Goal: Transaction & Acquisition: Purchase product/service

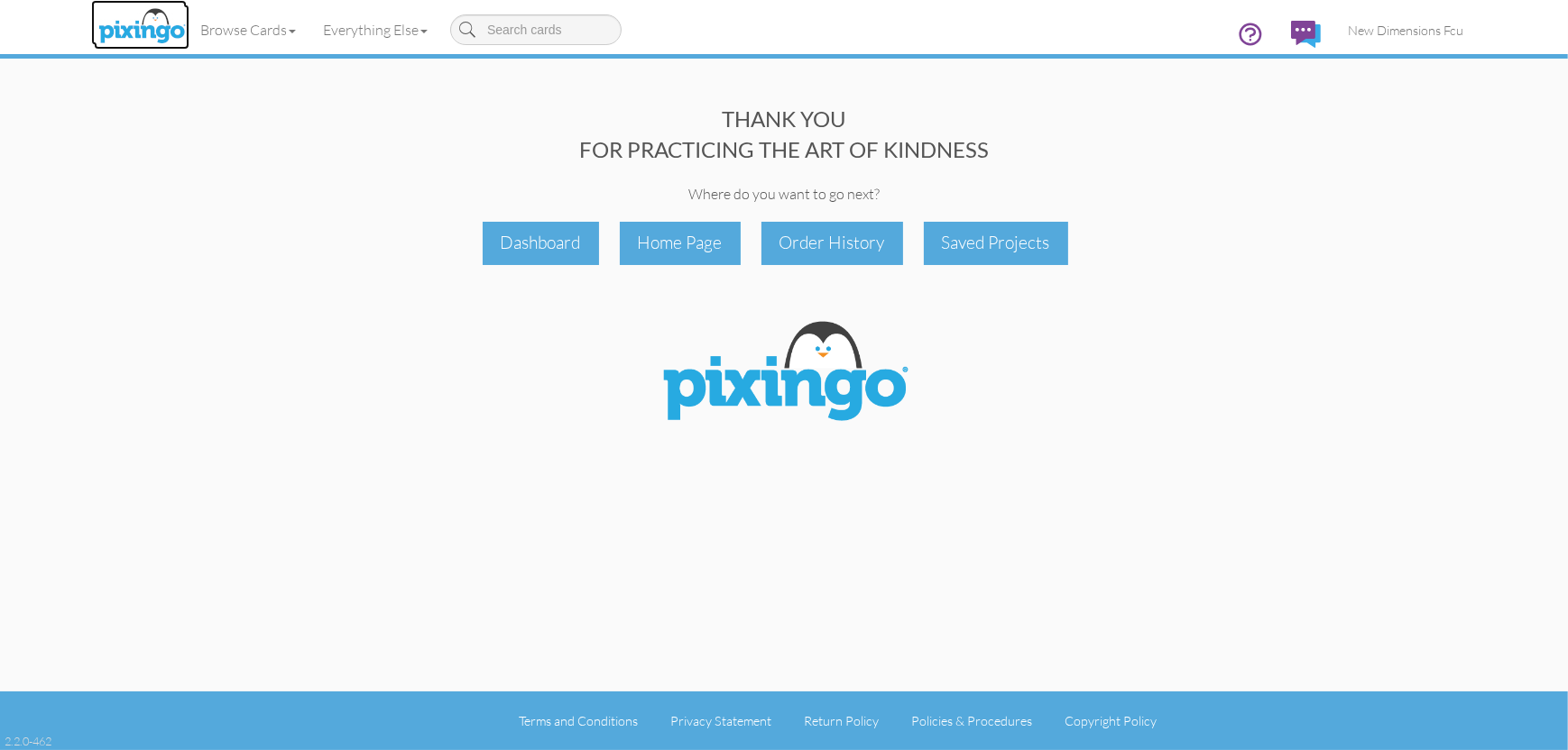
click at [135, 37] on img at bounding box center [142, 27] width 96 height 45
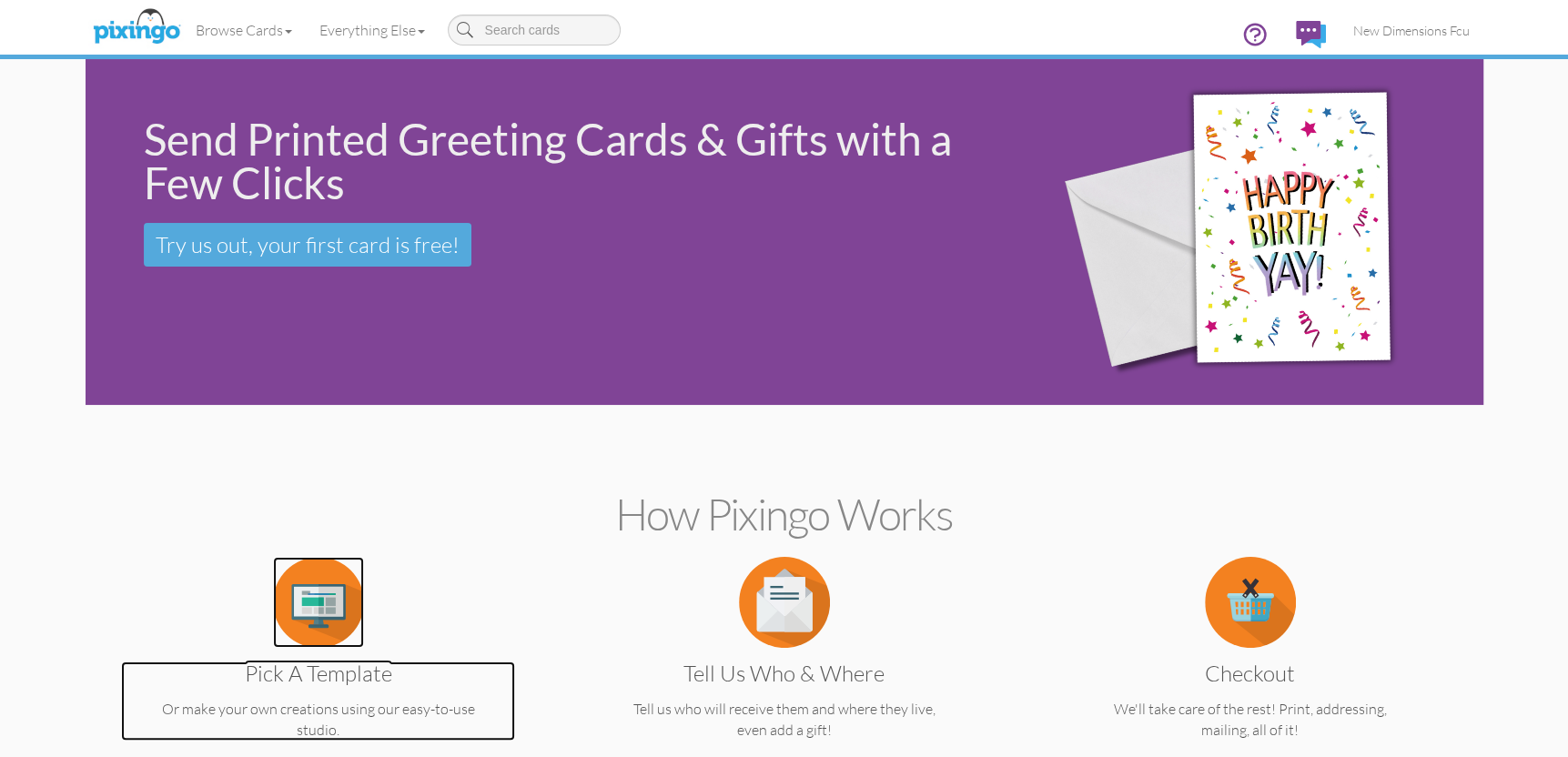
click at [304, 604] on img at bounding box center [318, 603] width 91 height 91
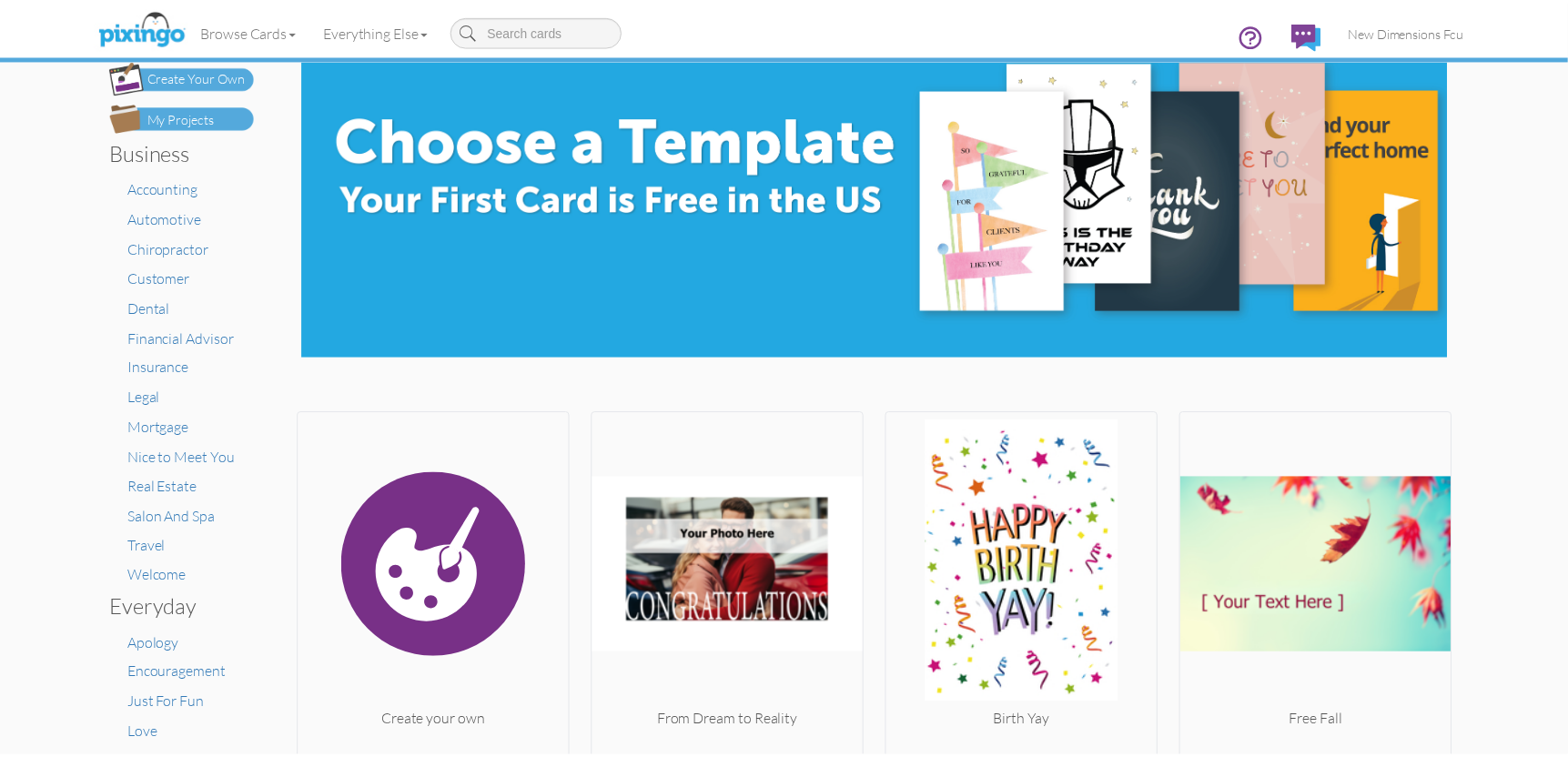
scroll to position [91, 0]
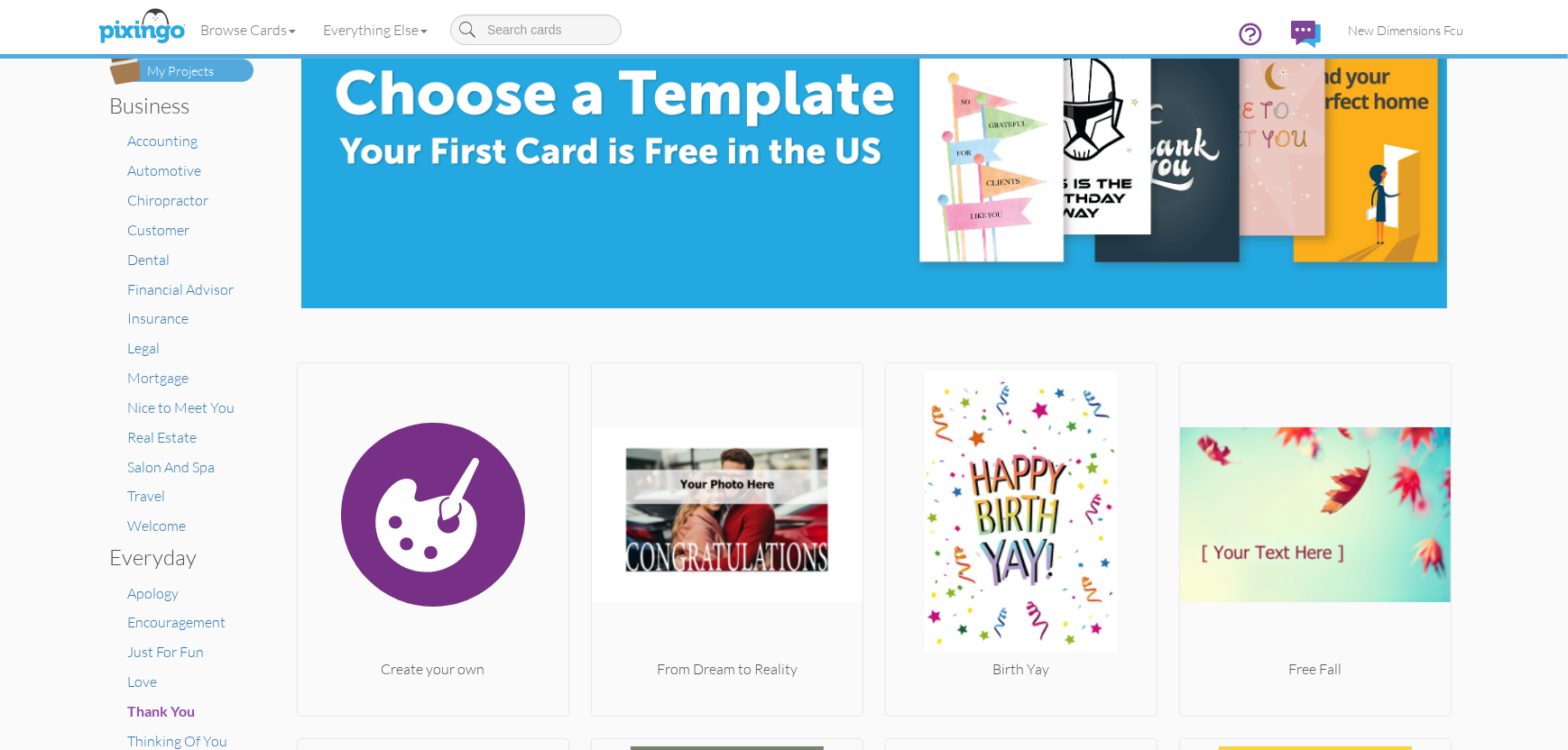
click at [176, 73] on div "My Projects" at bounding box center [180, 71] width 67 height 19
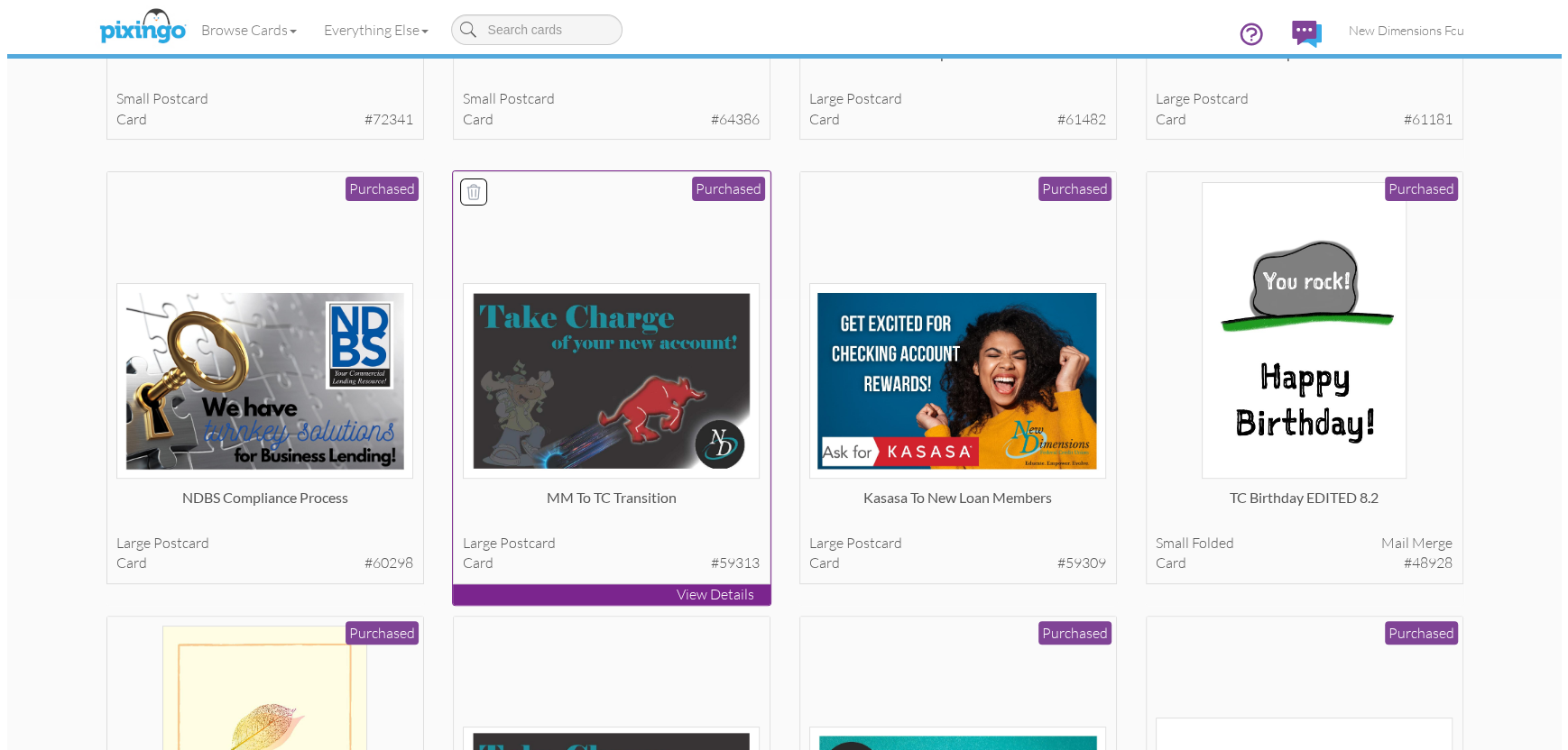
scroll to position [722, 0]
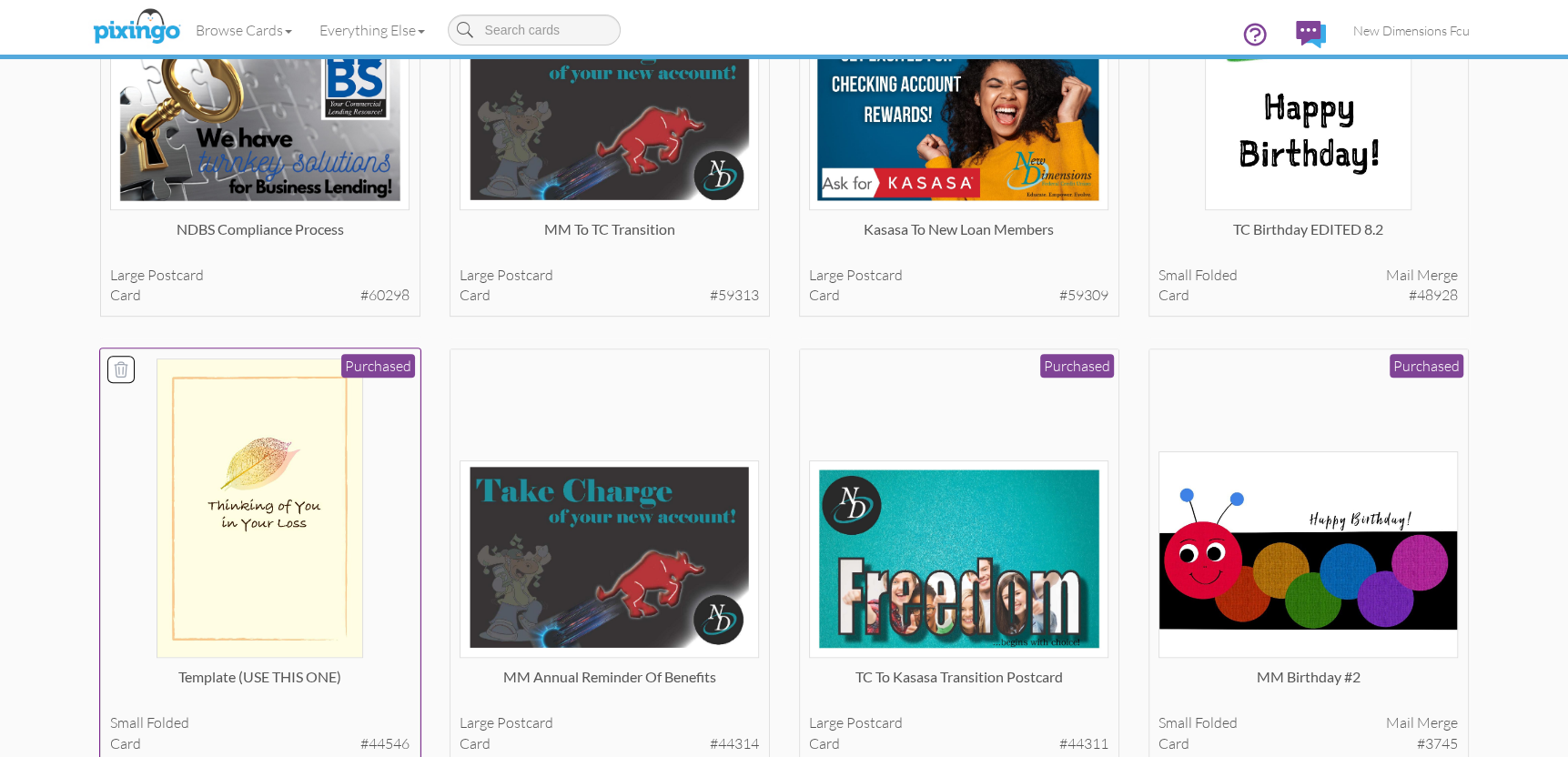
click at [289, 506] on img at bounding box center [259, 509] width 206 height 299
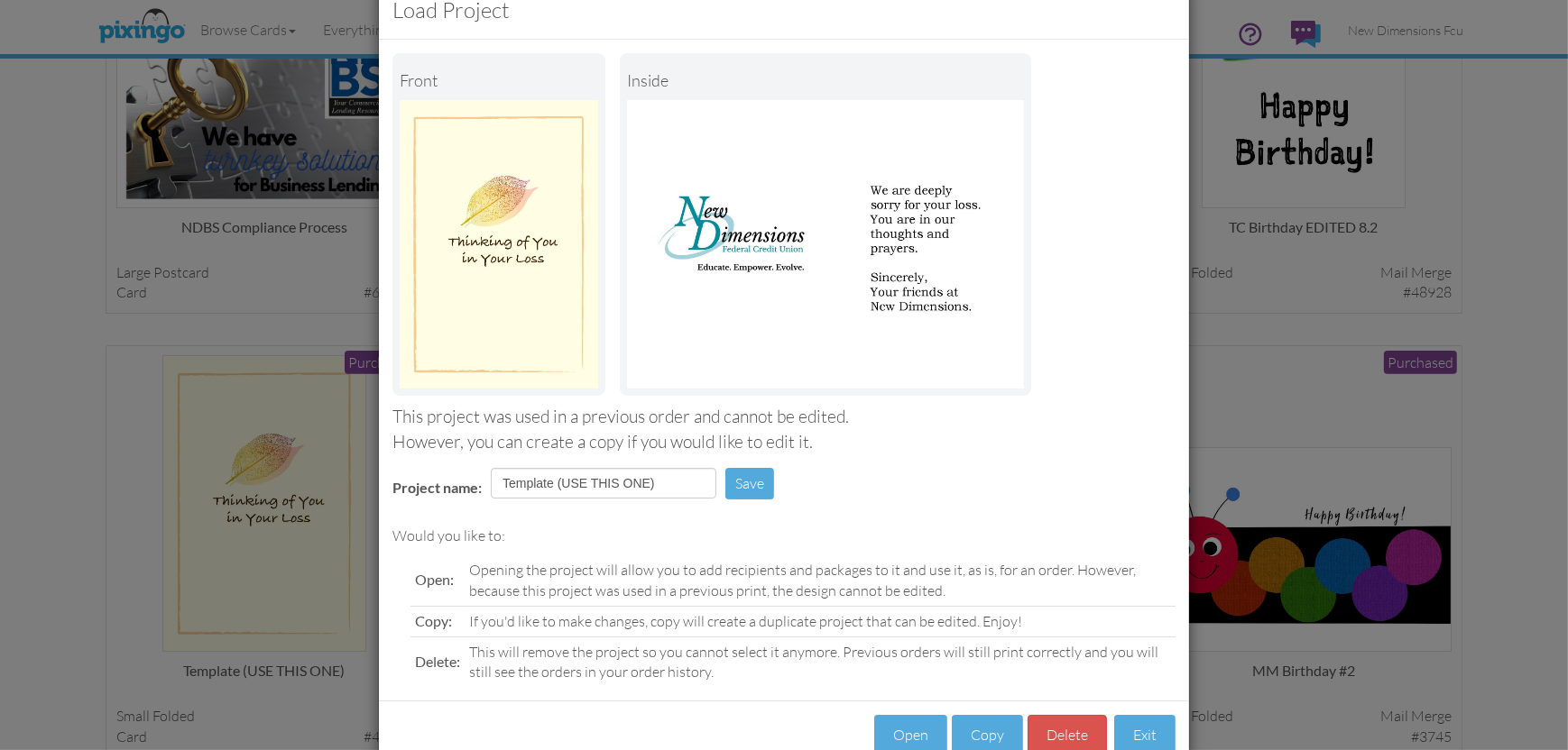
scroll to position [93, 0]
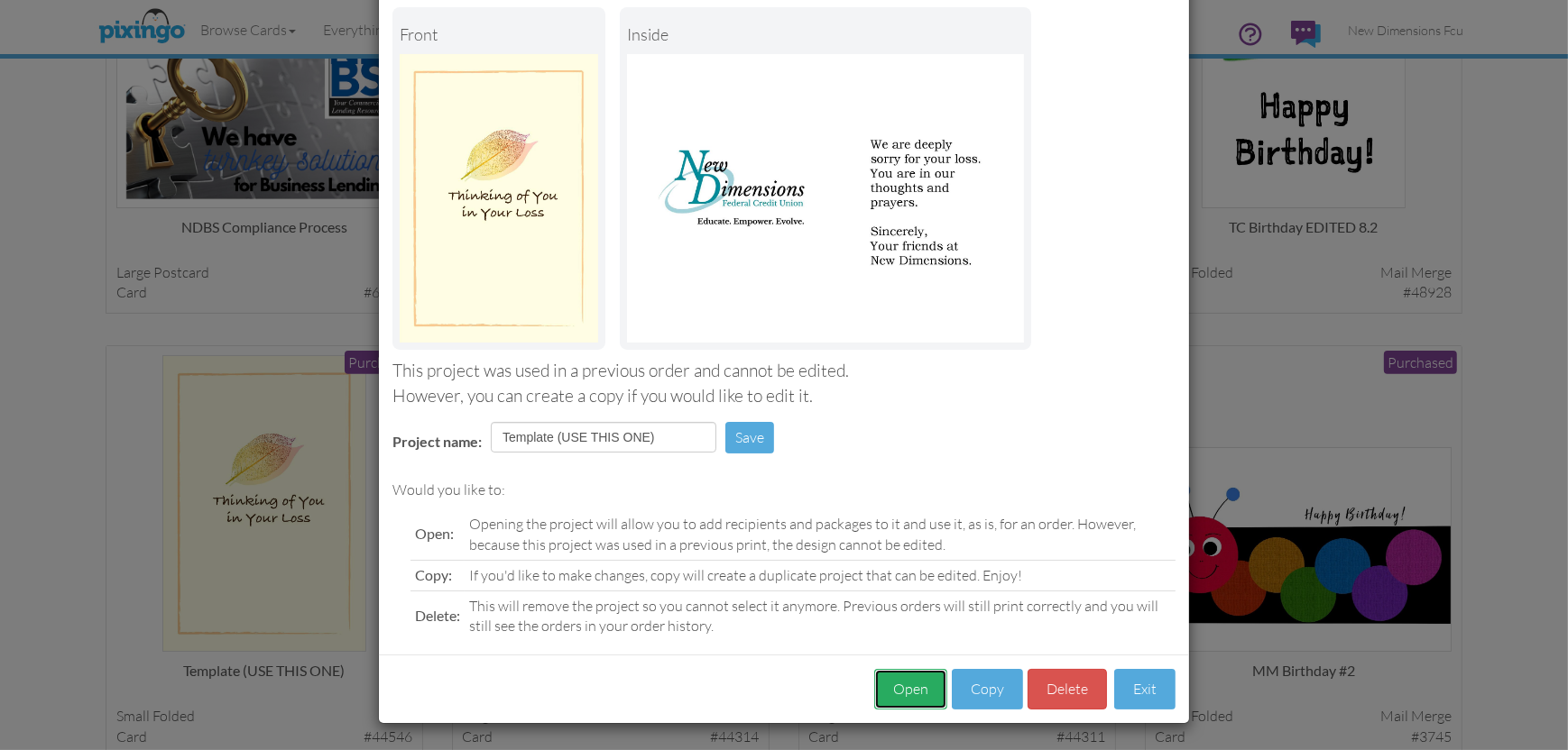
click at [888, 680] on button "Open" at bounding box center [911, 689] width 73 height 40
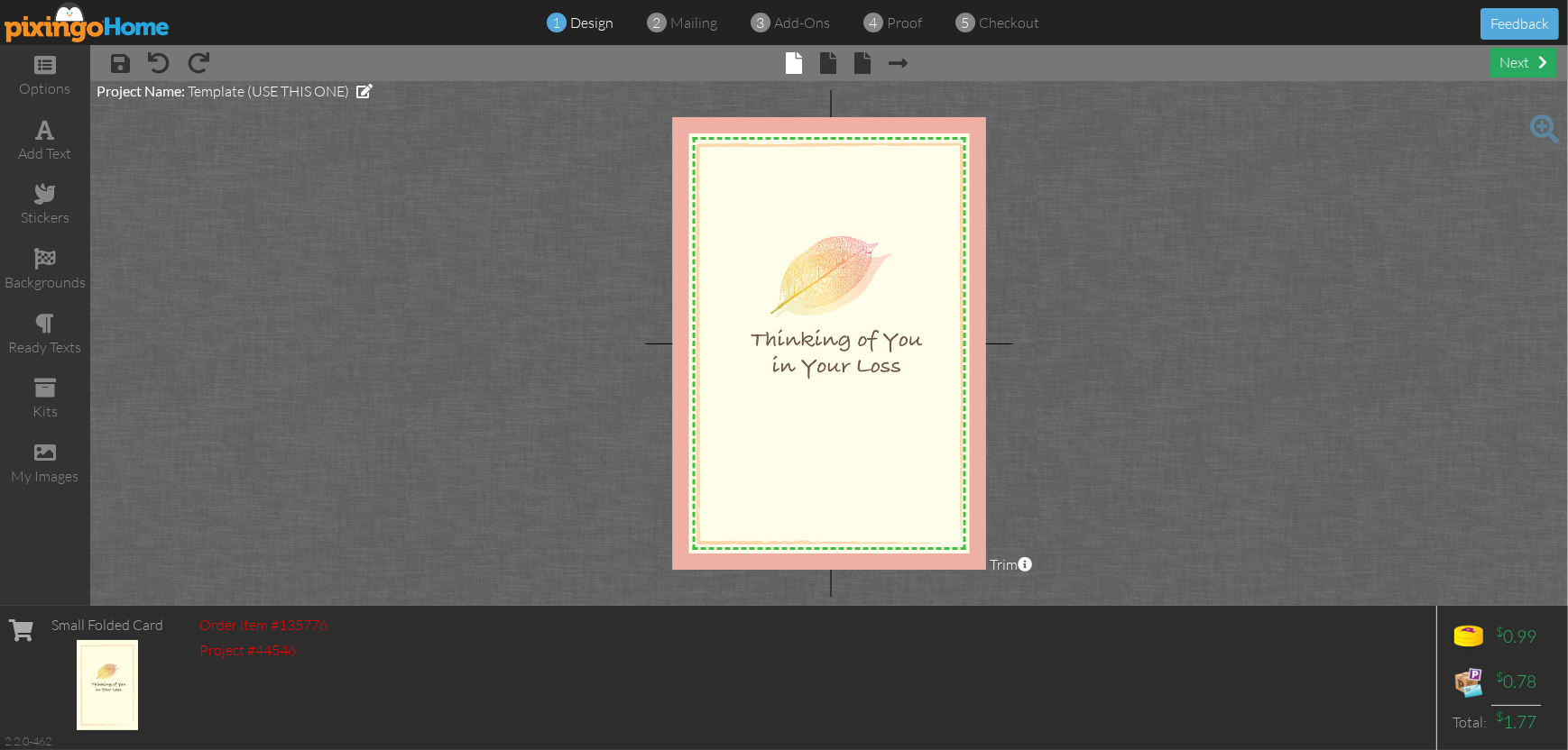
click at [1512, 60] on div "next" at bounding box center [1523, 63] width 66 height 30
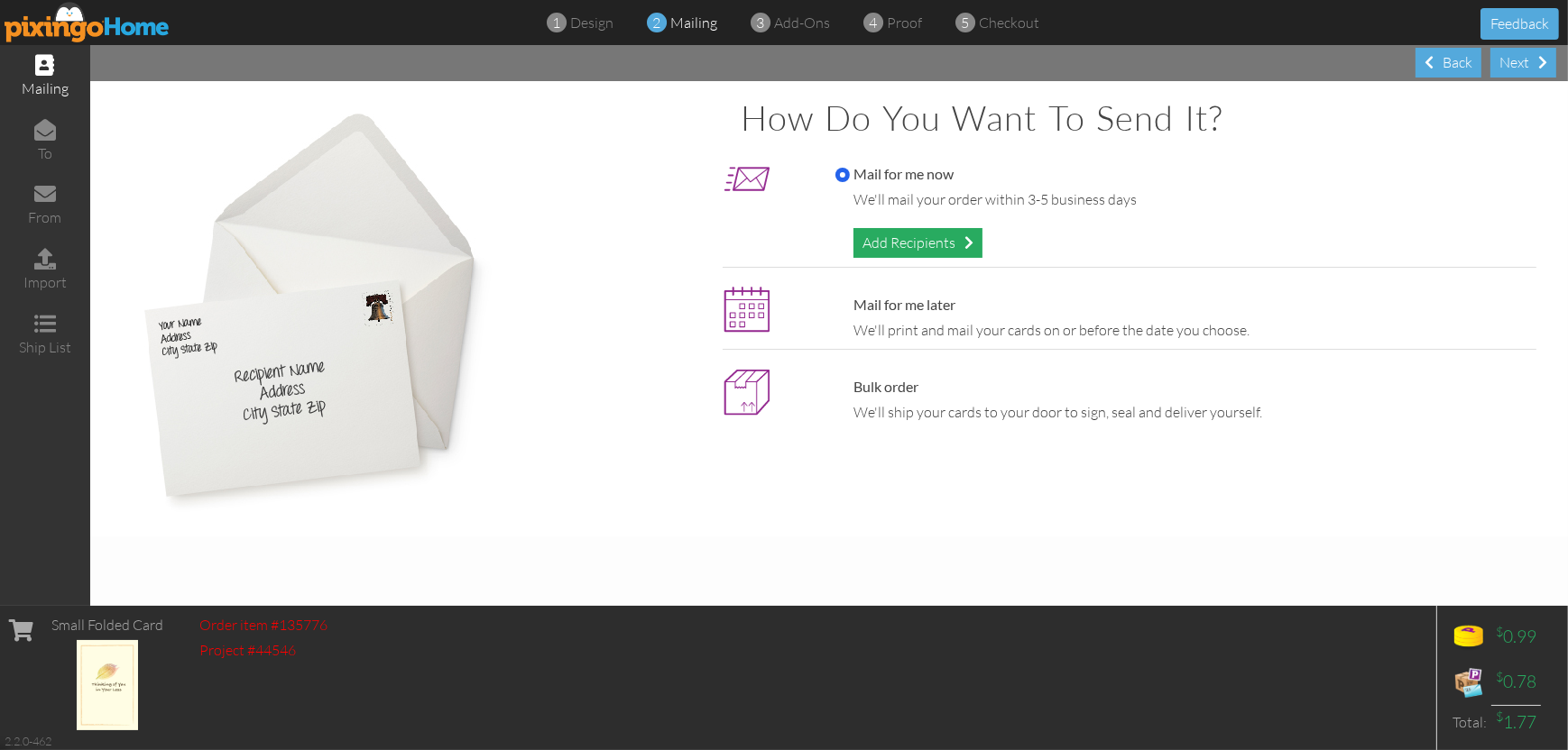
click at [912, 242] on div "Add Recipients" at bounding box center [917, 243] width 129 height 30
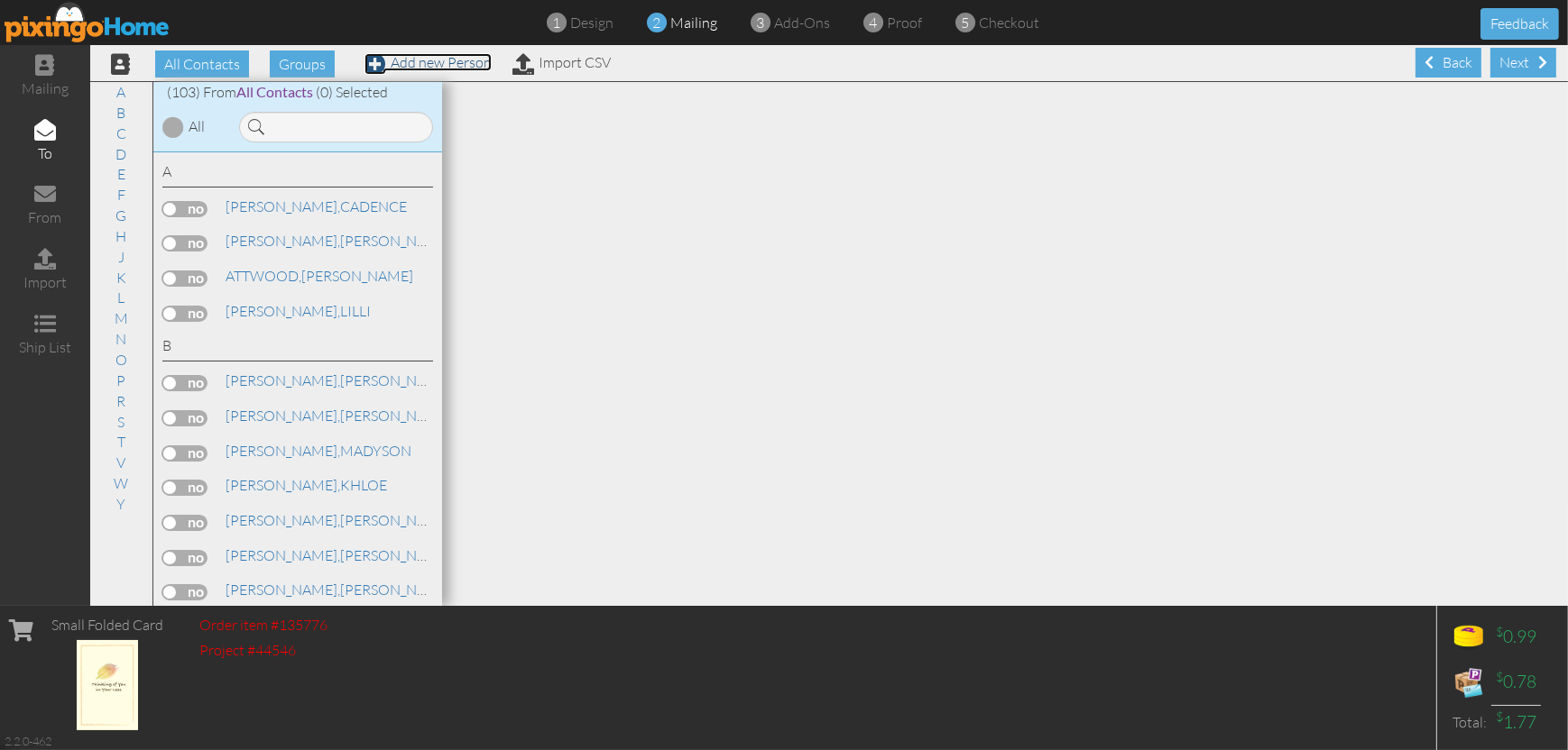
click at [416, 61] on link "Add new Person" at bounding box center [427, 62] width 127 height 18
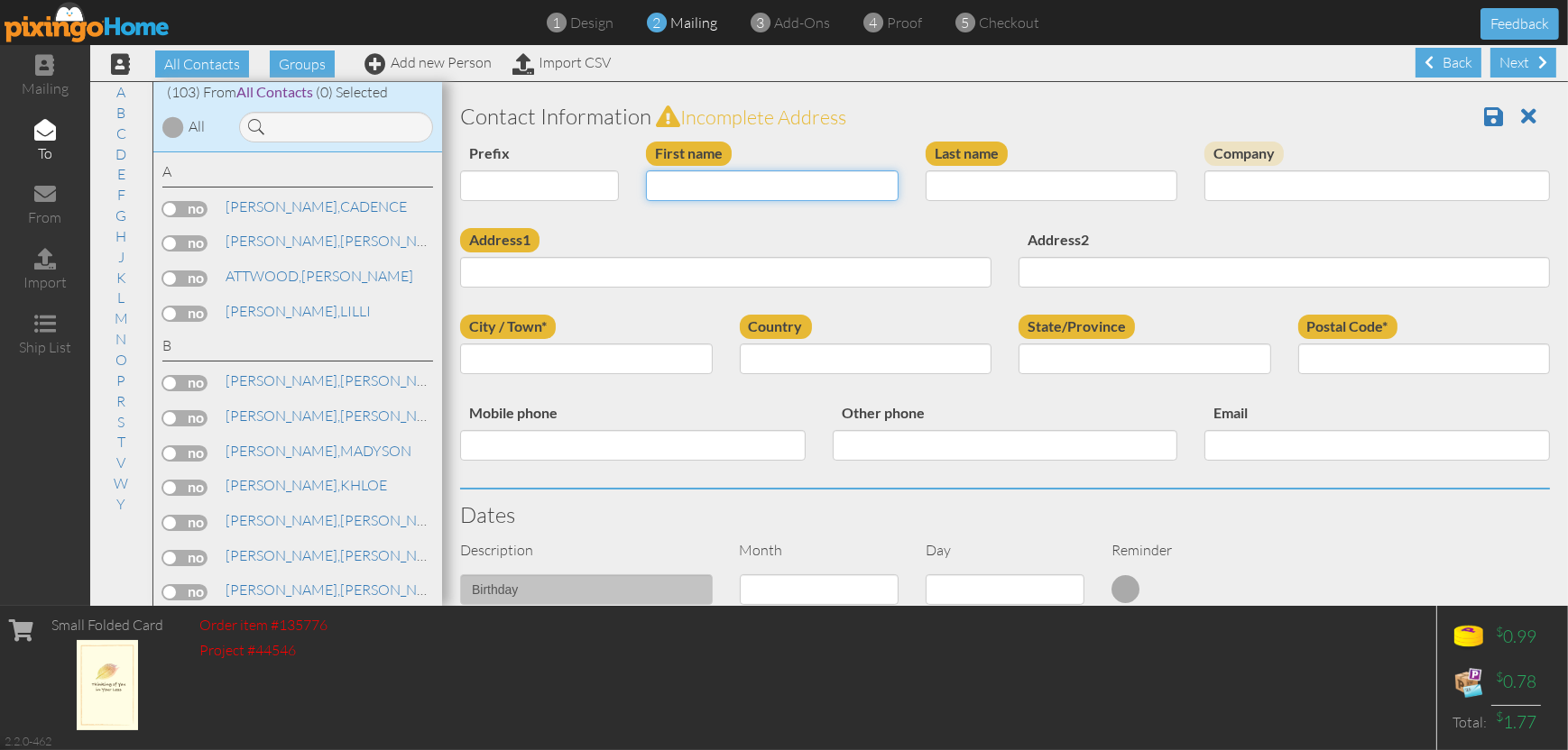
click at [772, 194] on input "First name" at bounding box center [772, 186] width 253 height 31
type input "[PERSON_NAME]"
type input "GAYNE"
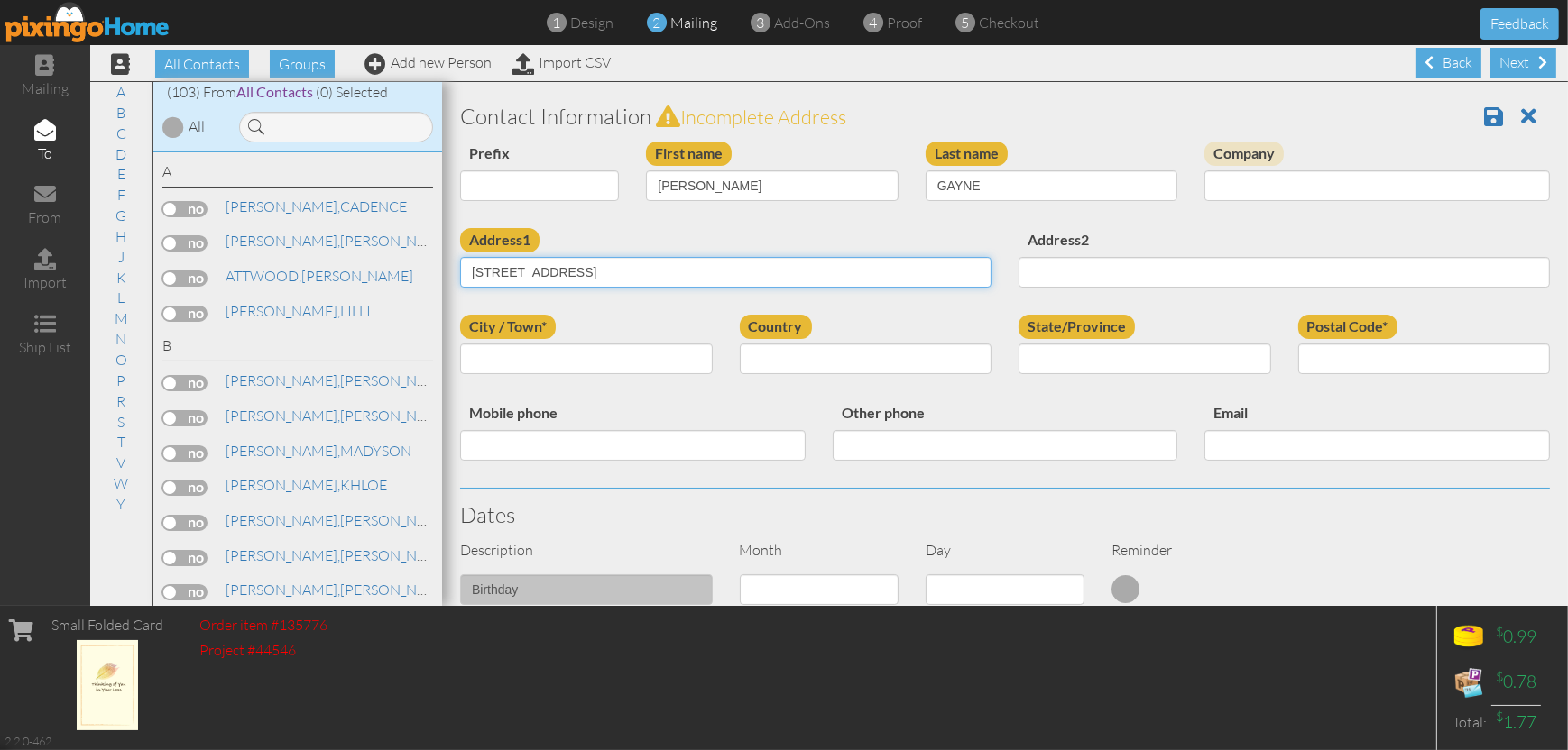
type input "[STREET_ADDRESS]"
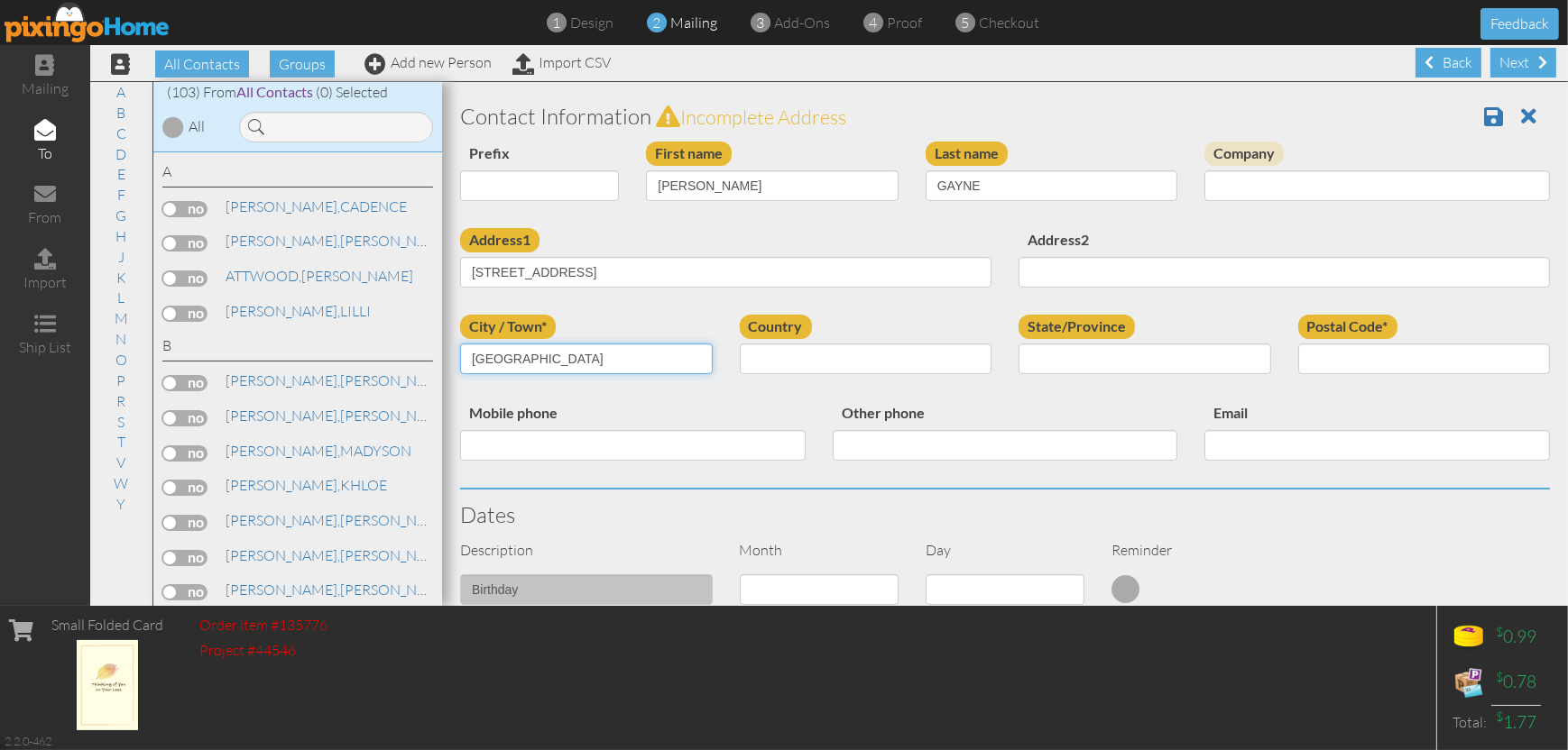
type input "[GEOGRAPHIC_DATA]"
select select "object:2741"
select select "object:3011"
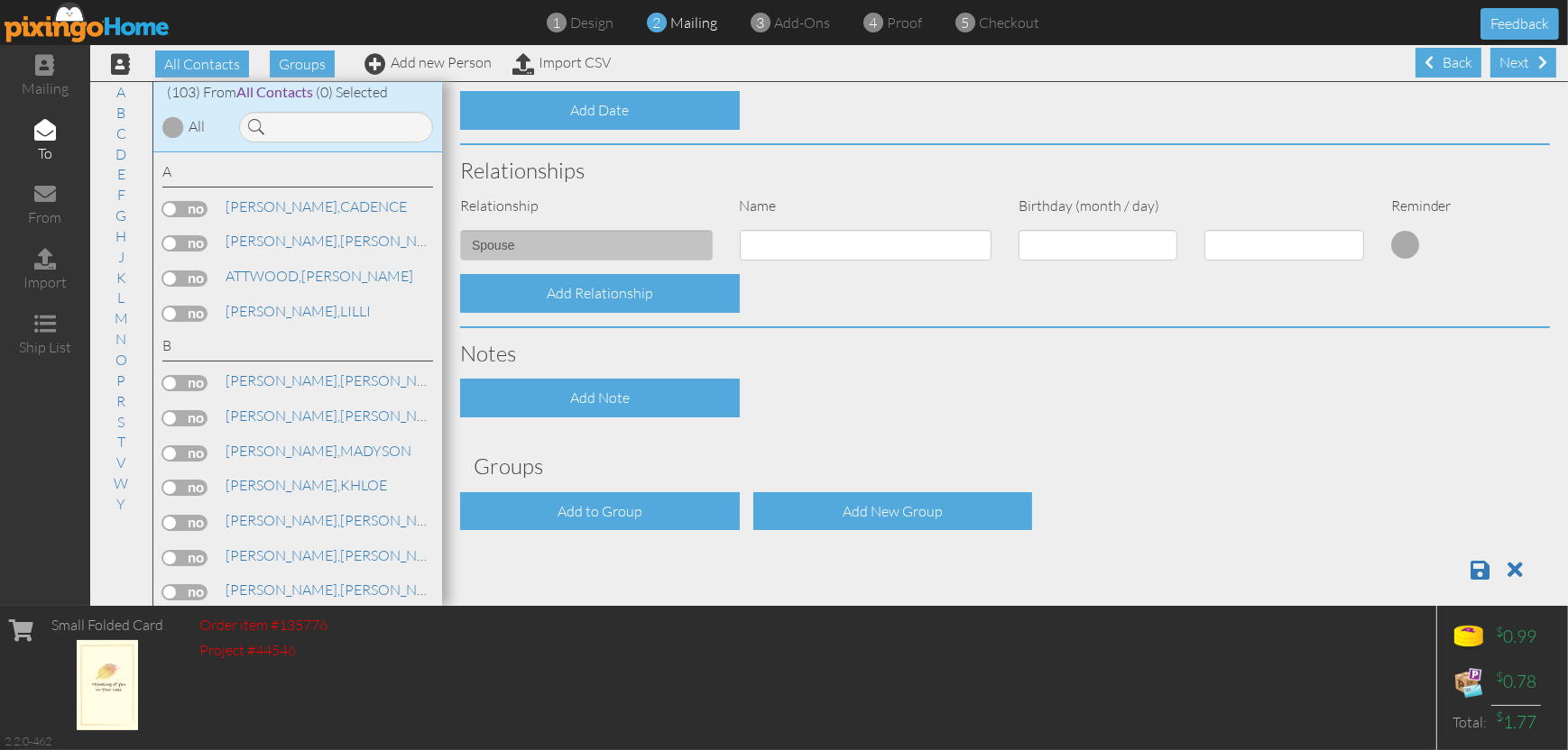
scroll to position [587, 0]
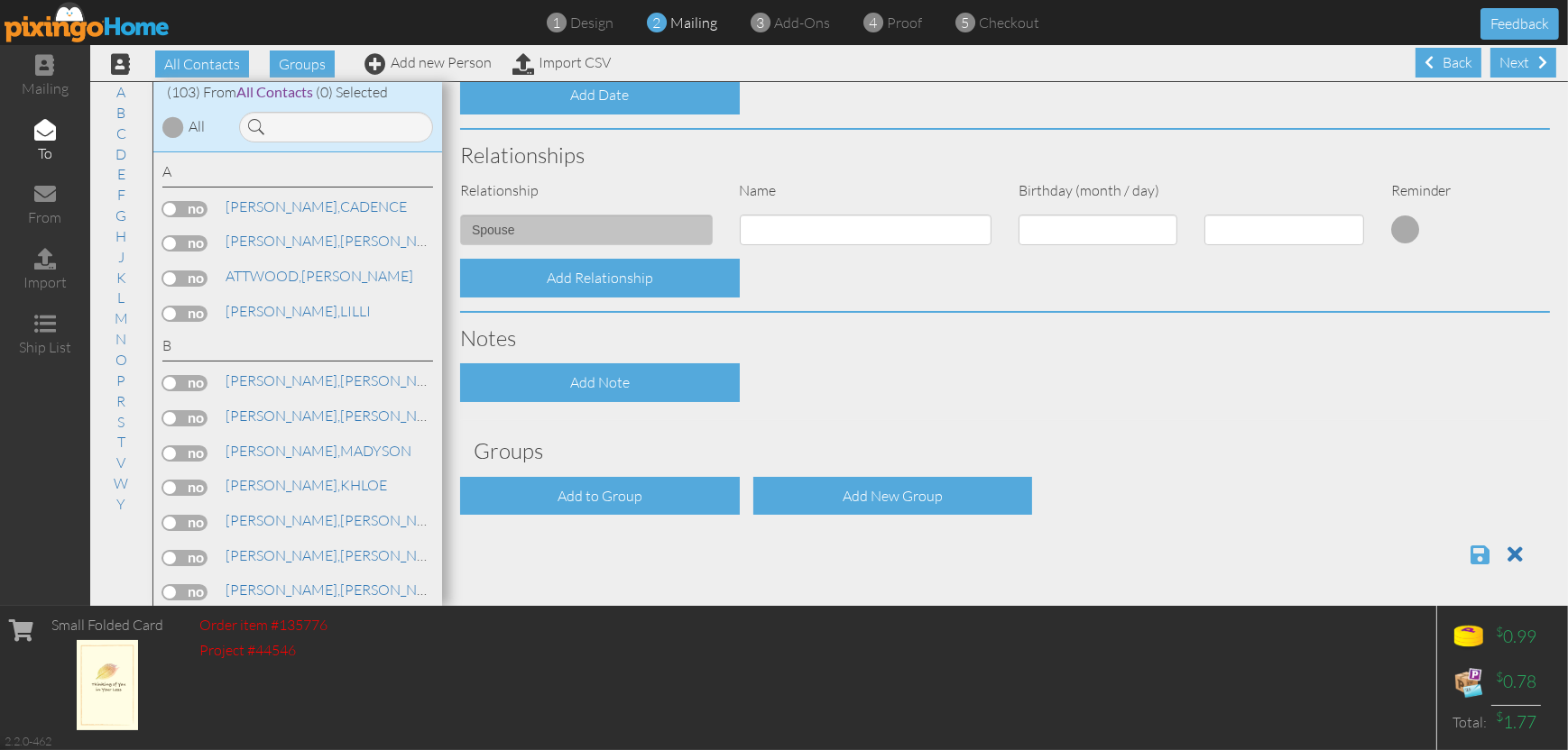
type input "04937"
click at [1470, 560] on span at bounding box center [1480, 554] width 19 height 22
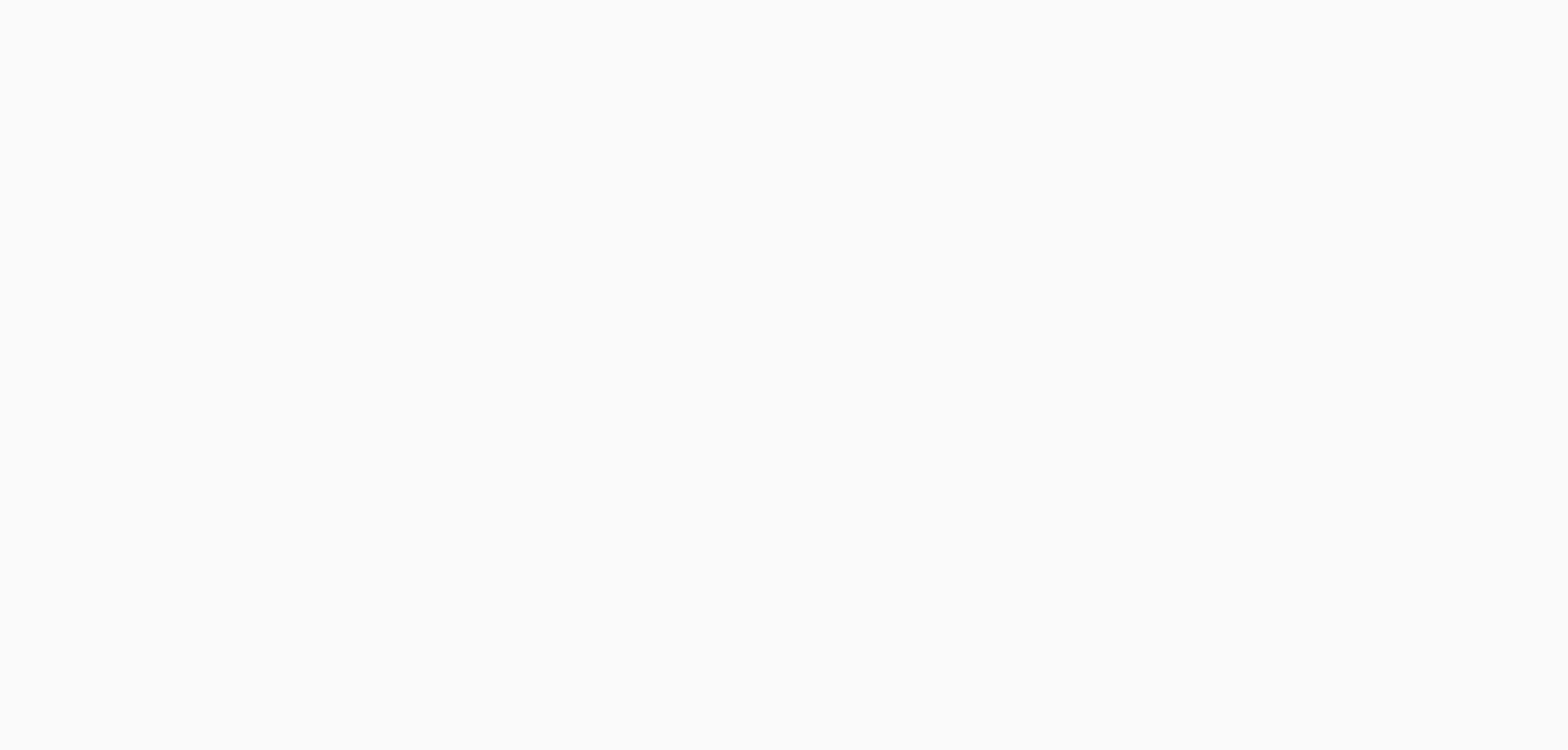
click at [1499, 59] on body at bounding box center [784, 375] width 1568 height 750
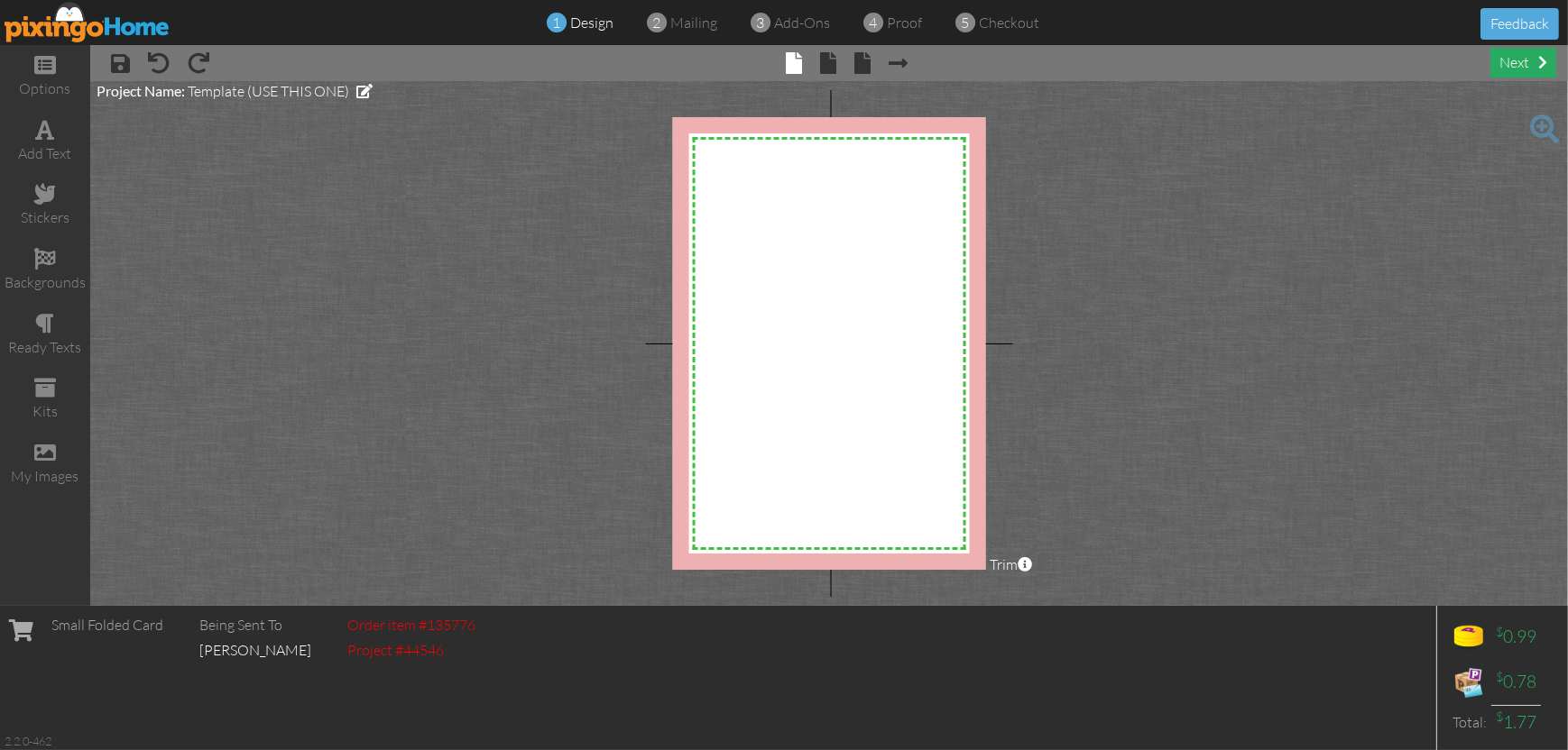
click at [1518, 69] on div "next" at bounding box center [1523, 63] width 66 height 30
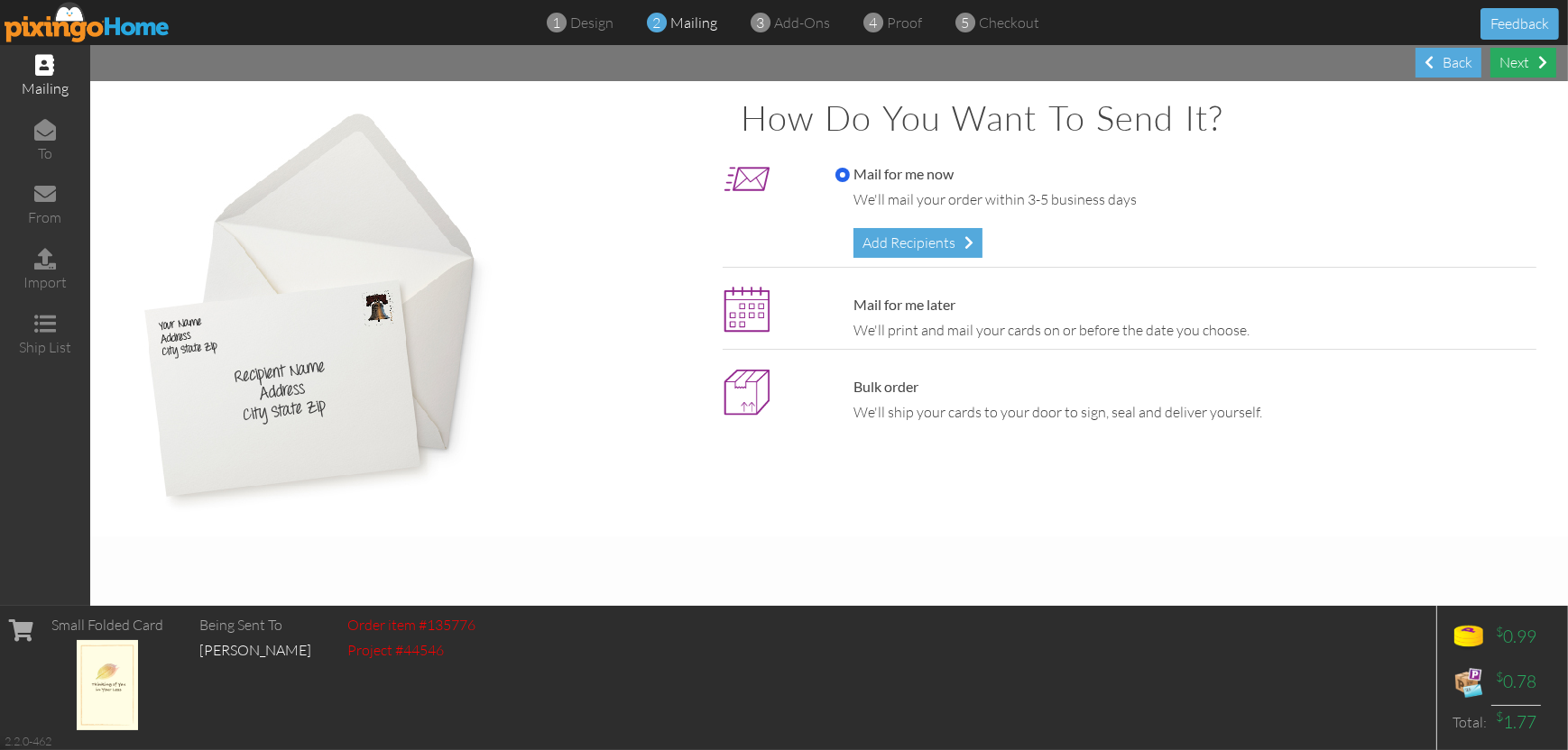
click at [1525, 76] on div "Next" at bounding box center [1523, 63] width 66 height 30
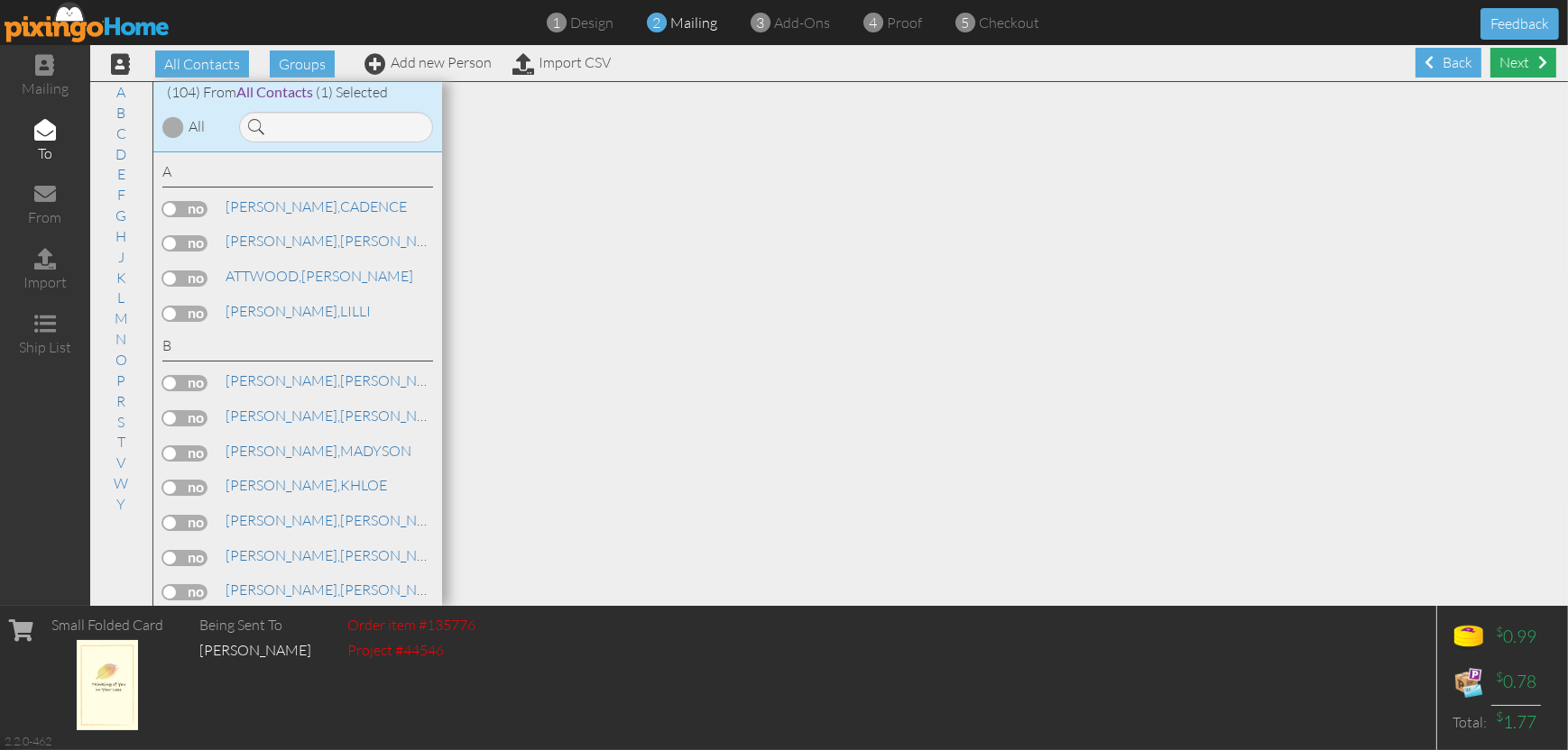
click at [1522, 57] on div "Next" at bounding box center [1523, 63] width 66 height 30
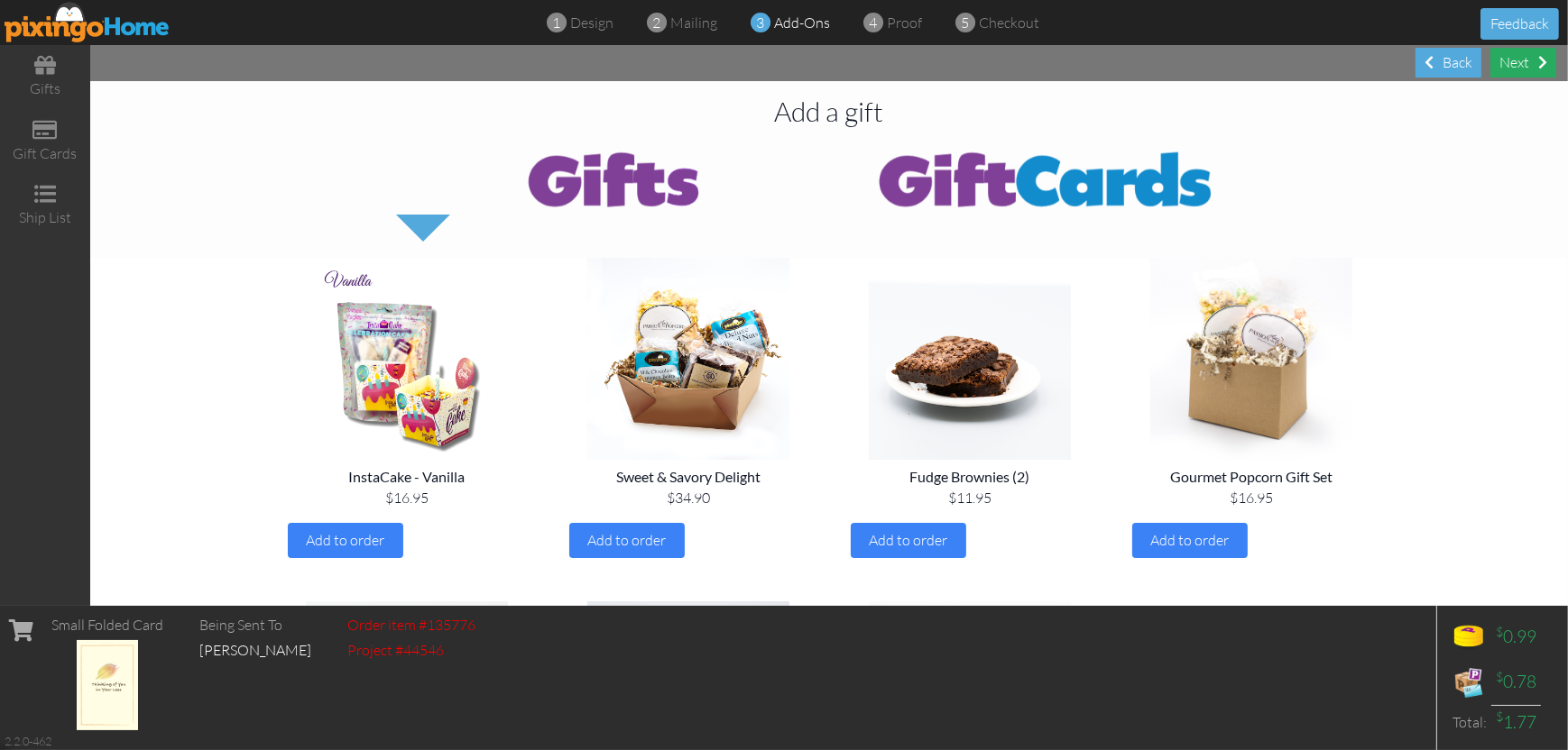
click at [1522, 68] on div "Next" at bounding box center [1523, 63] width 66 height 30
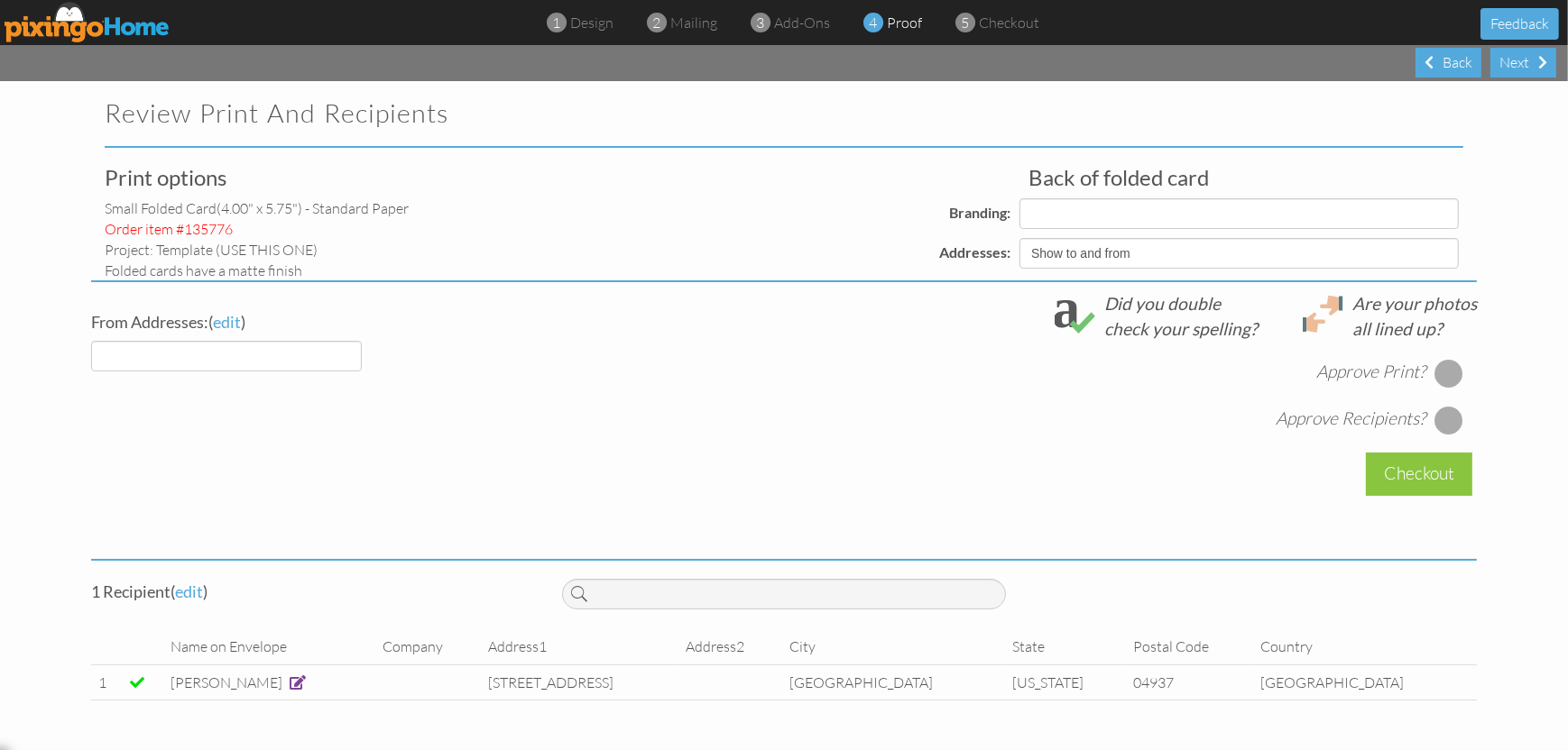
select select "object:1682"
select select "object:1692"
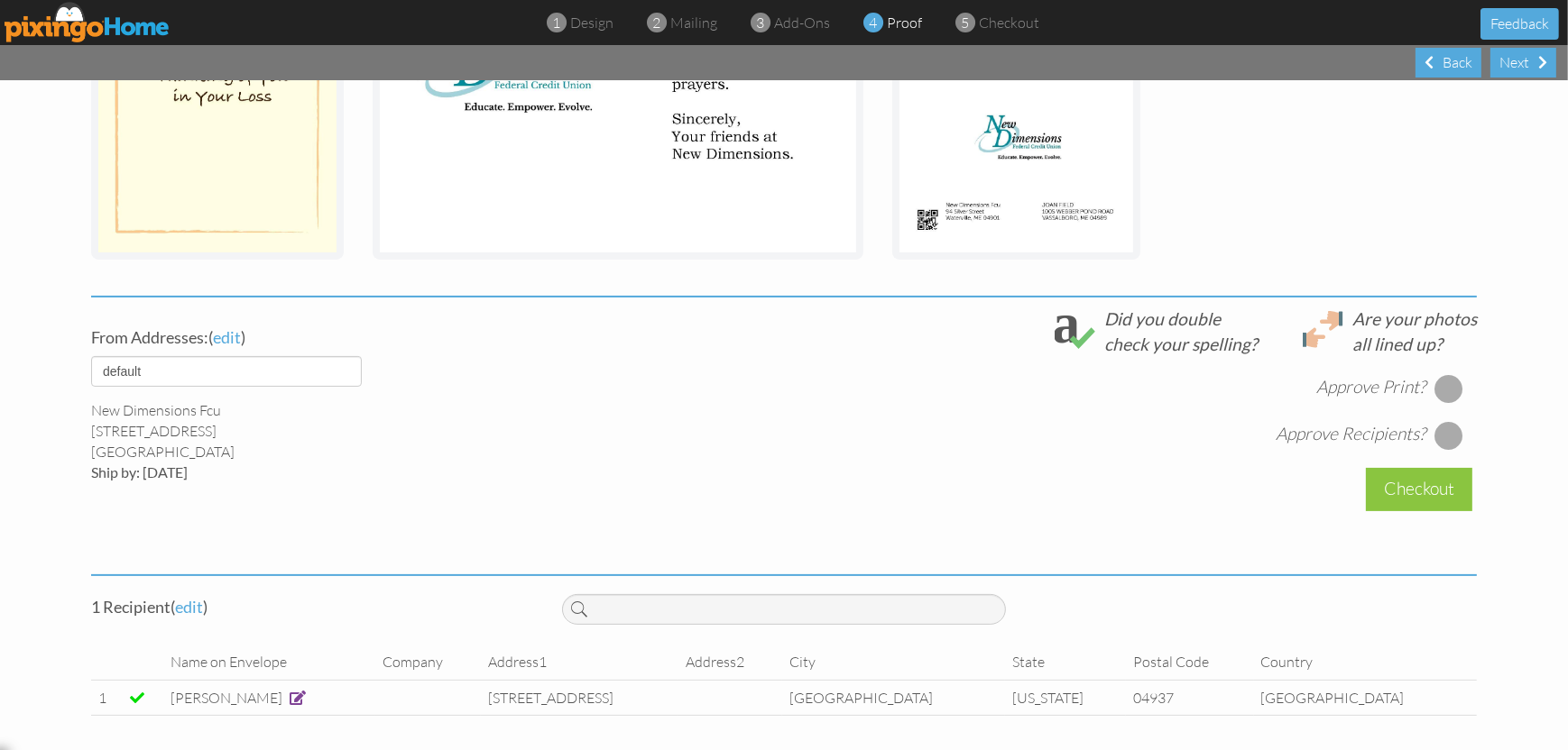
scroll to position [459, 0]
click at [1437, 375] on div at bounding box center [1449, 387] width 29 height 29
click at [1449, 427] on div at bounding box center [1449, 434] width 29 height 29
click at [1420, 492] on div "Checkout" at bounding box center [1419, 487] width 106 height 42
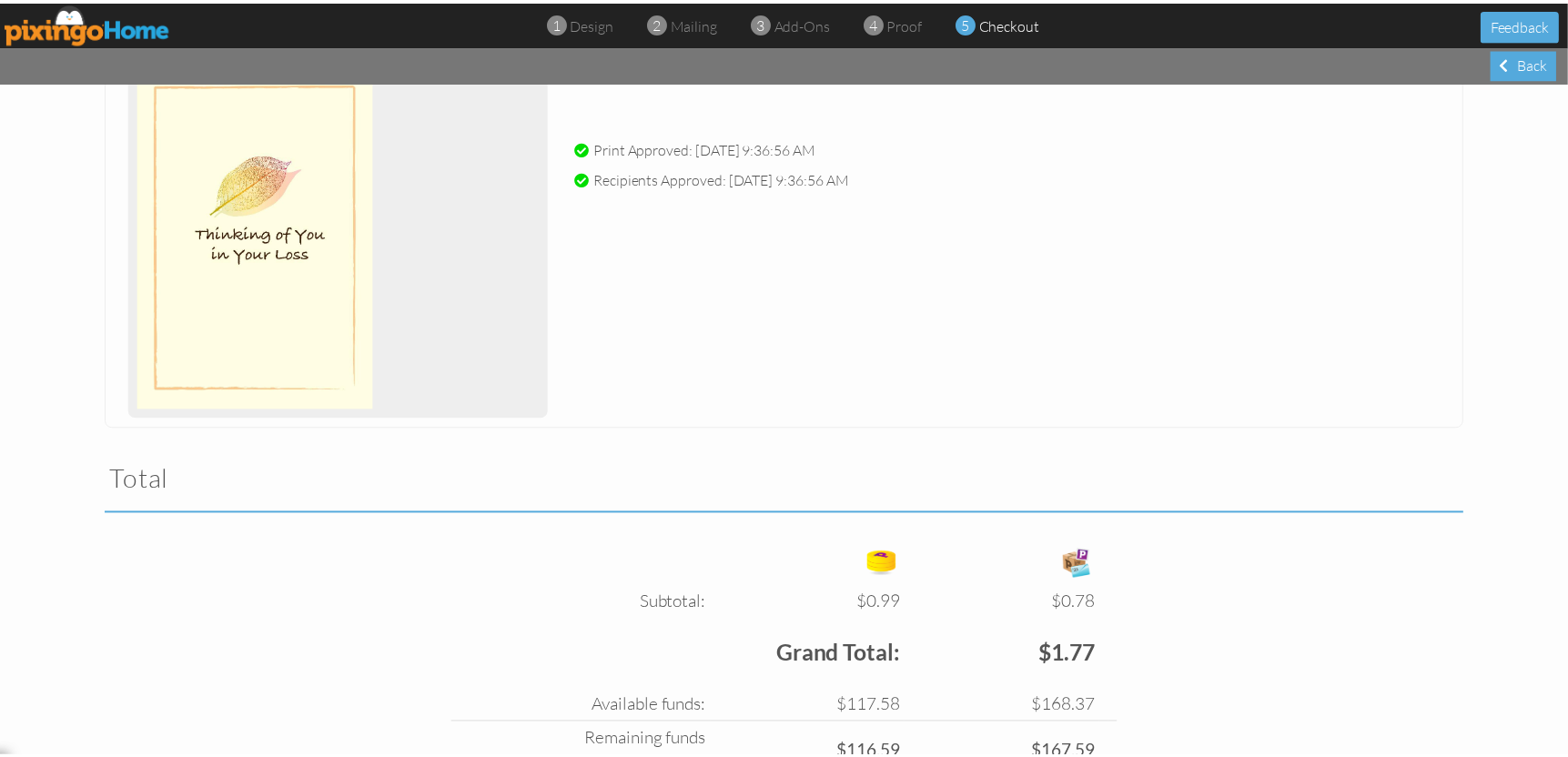
scroll to position [416, 0]
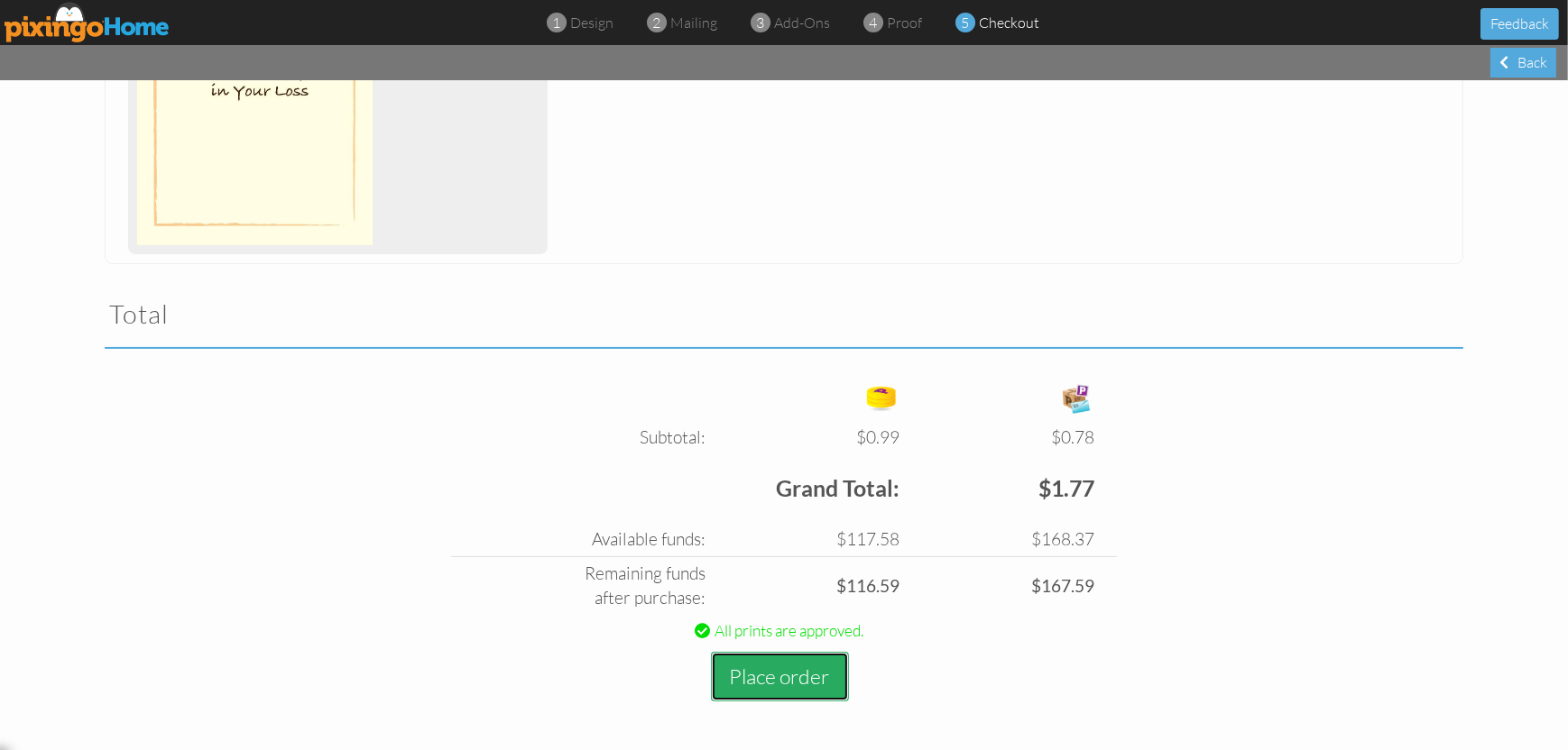
click at [780, 674] on button "Place order" at bounding box center [779, 677] width 138 height 50
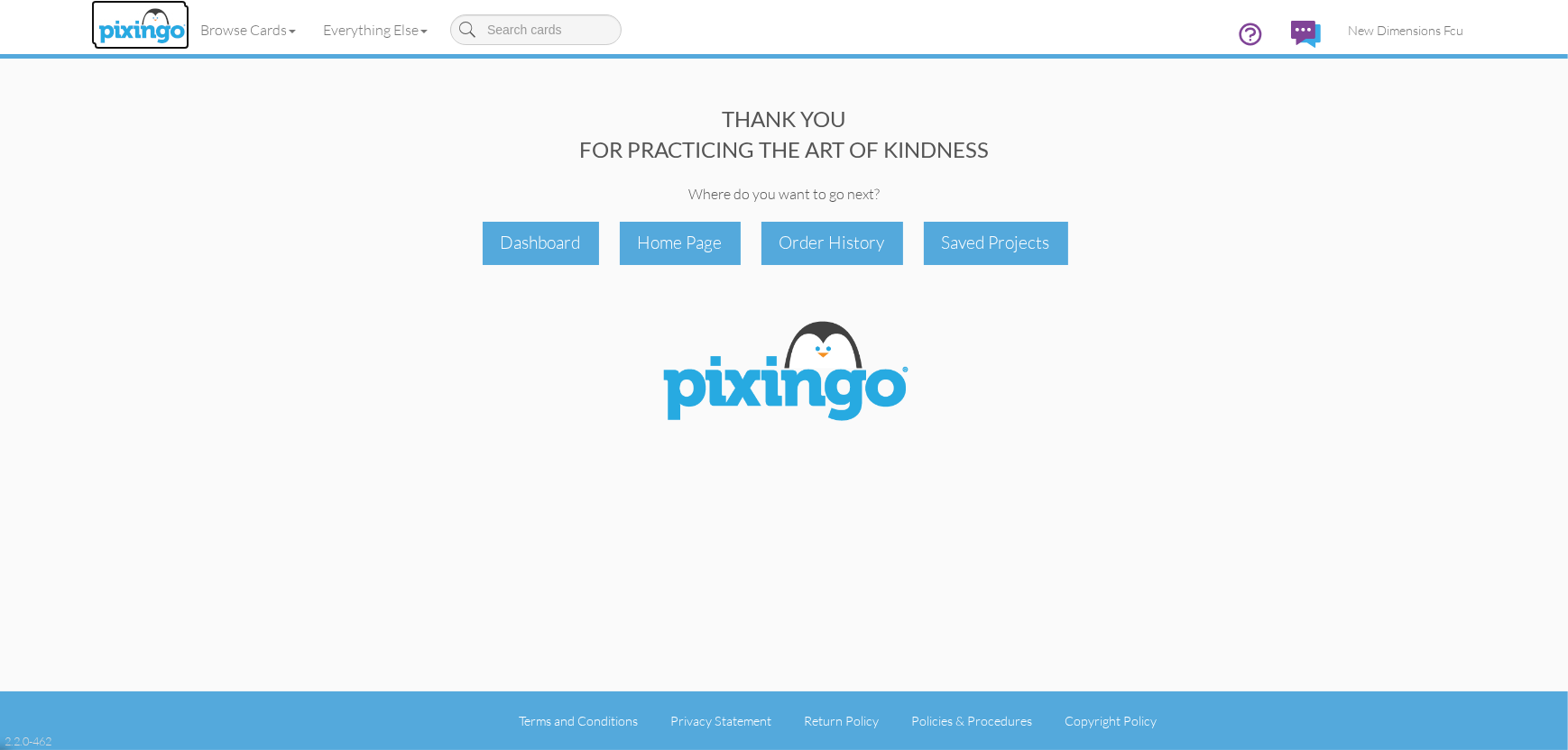
click at [158, 24] on img at bounding box center [142, 27] width 96 height 45
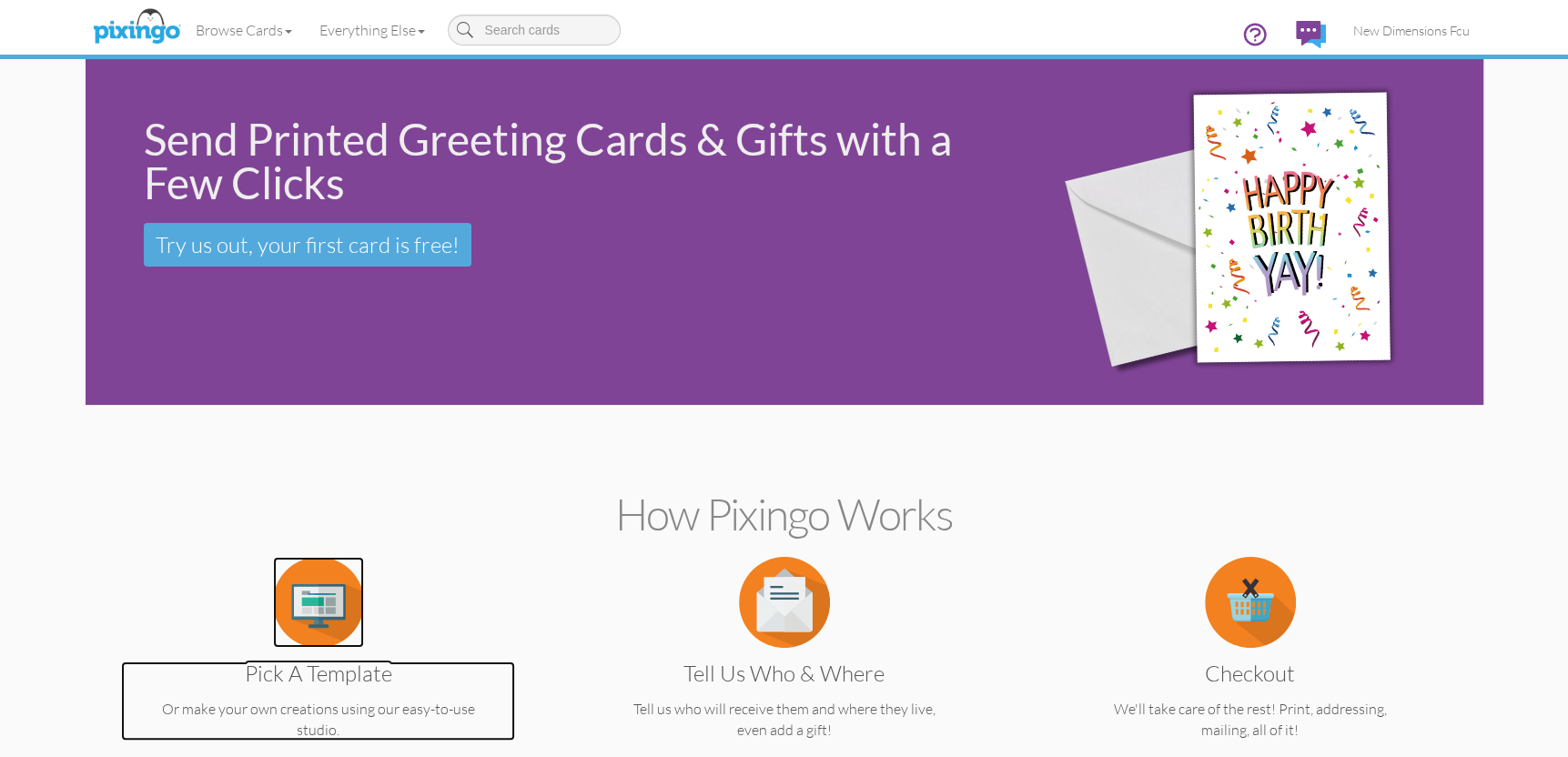
click at [311, 600] on img at bounding box center [318, 603] width 91 height 91
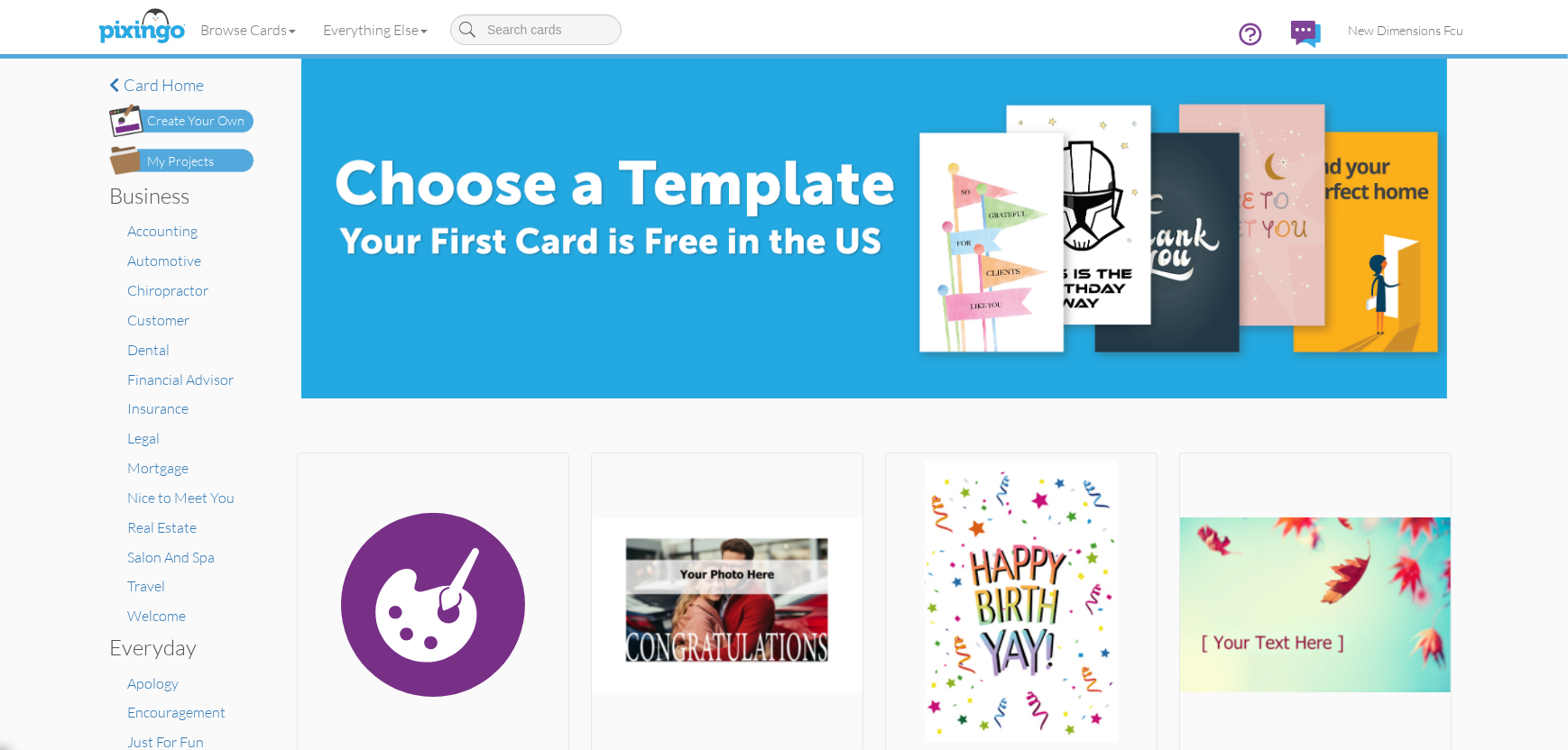
click at [183, 164] on div "My Projects" at bounding box center [180, 161] width 67 height 19
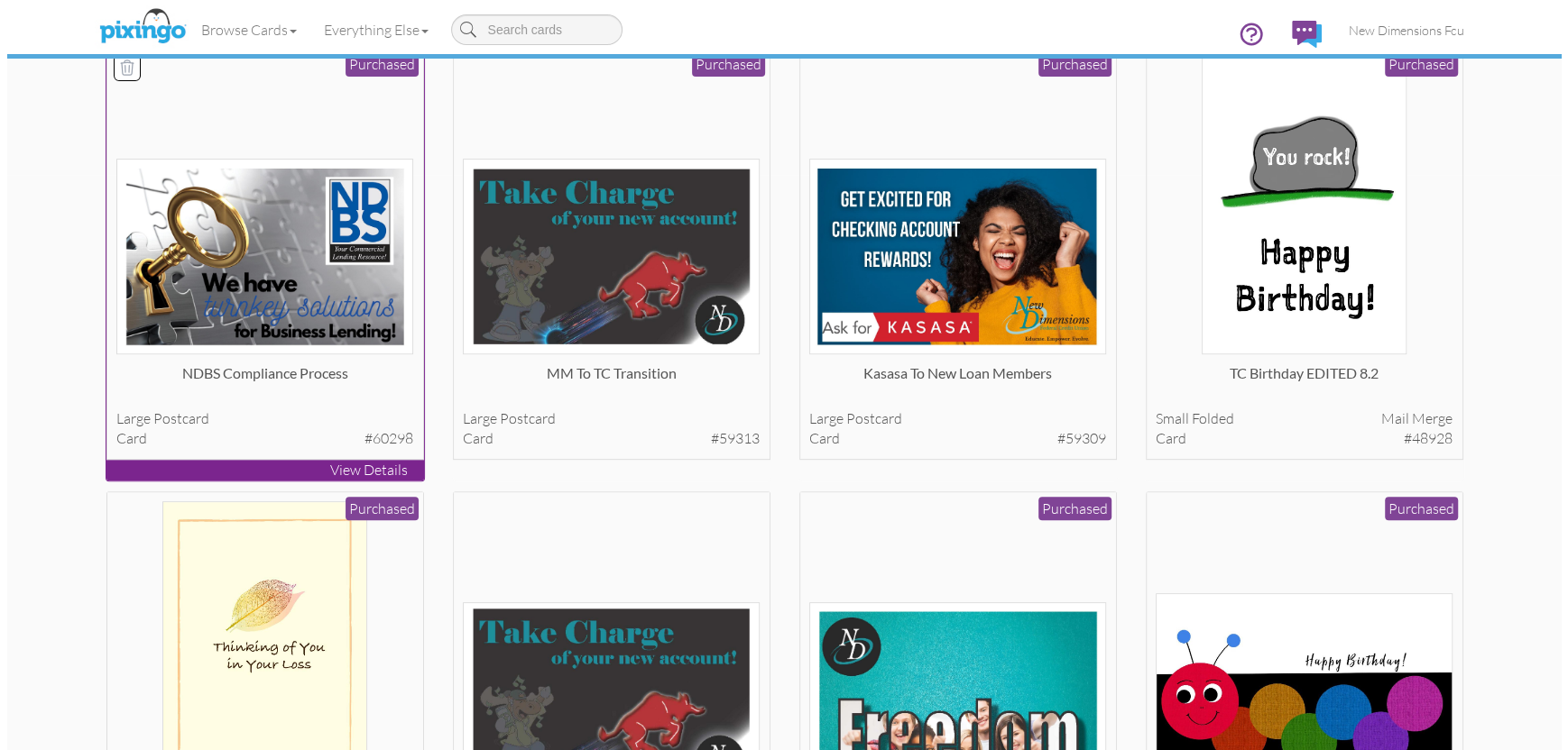
scroll to position [722, 0]
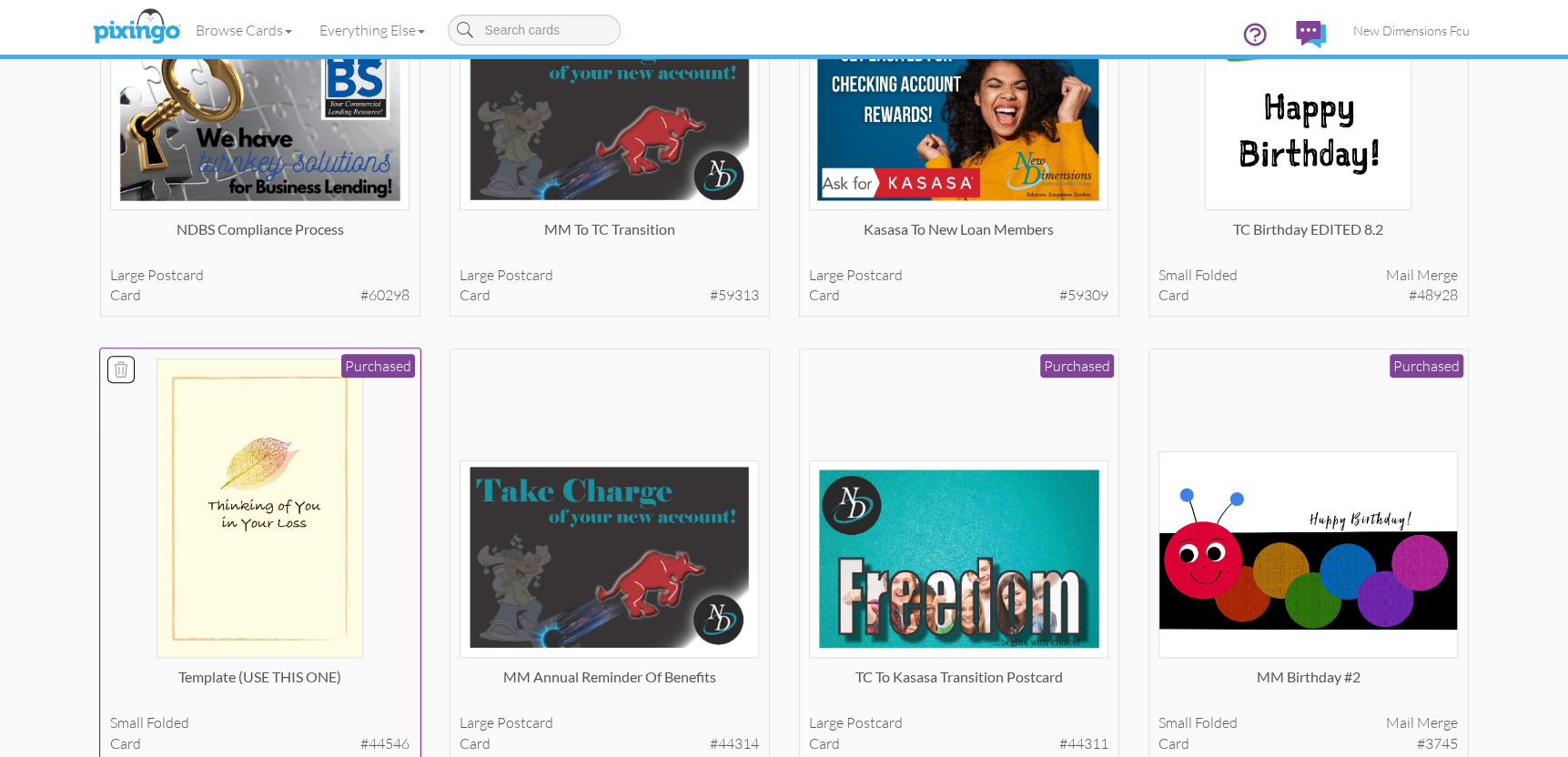
click at [290, 524] on img at bounding box center [259, 509] width 206 height 299
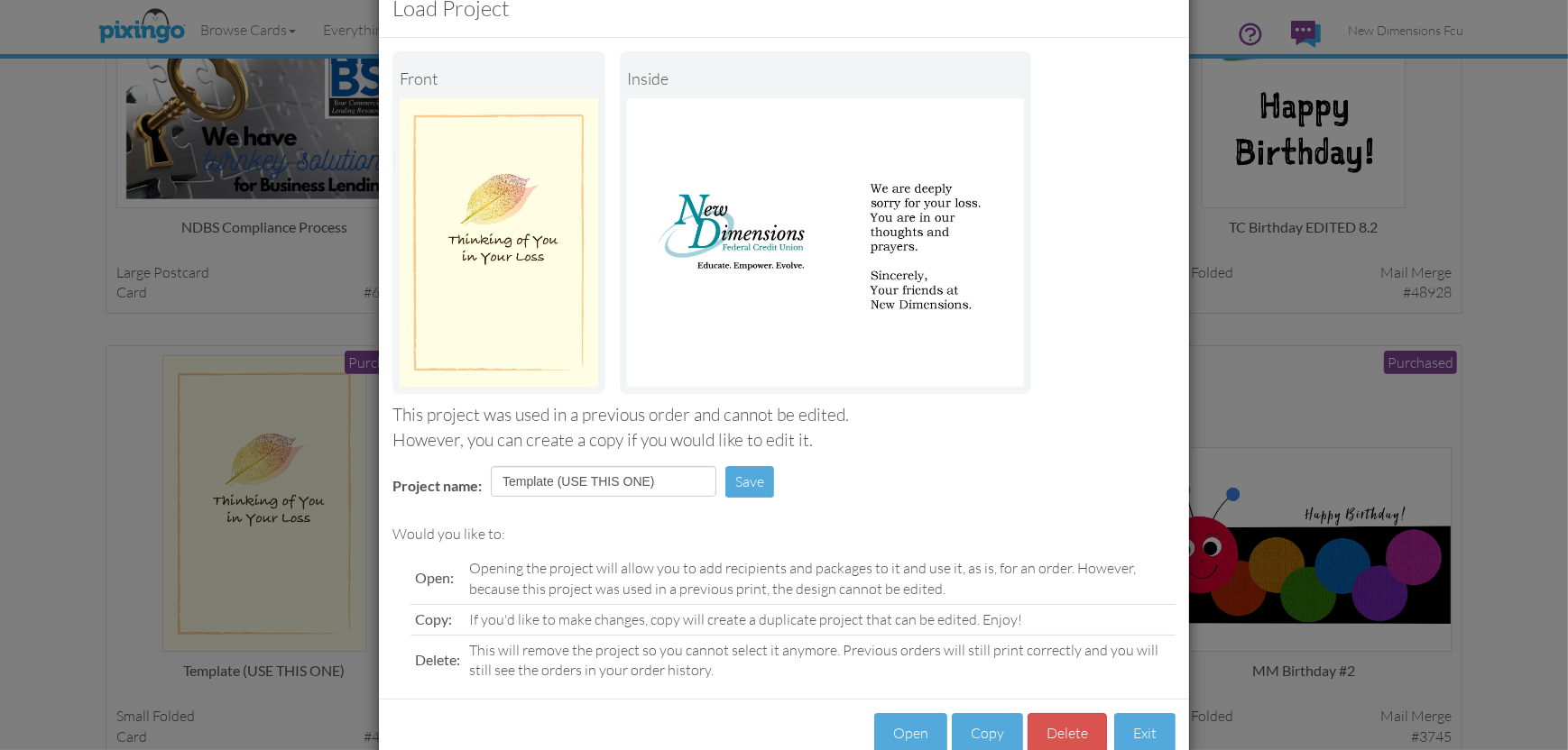
scroll to position [93, 0]
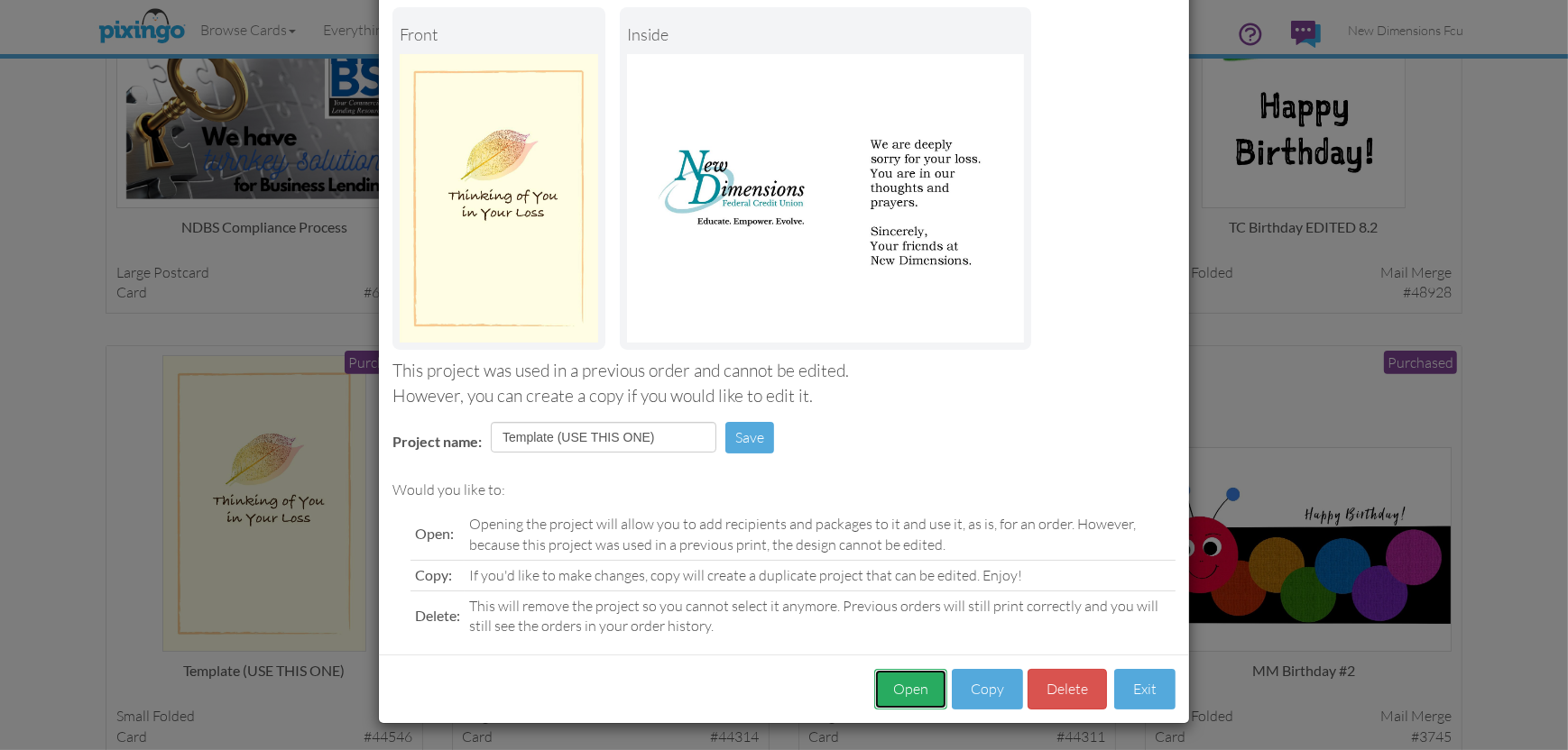
click at [904, 696] on button "Open" at bounding box center [911, 689] width 73 height 40
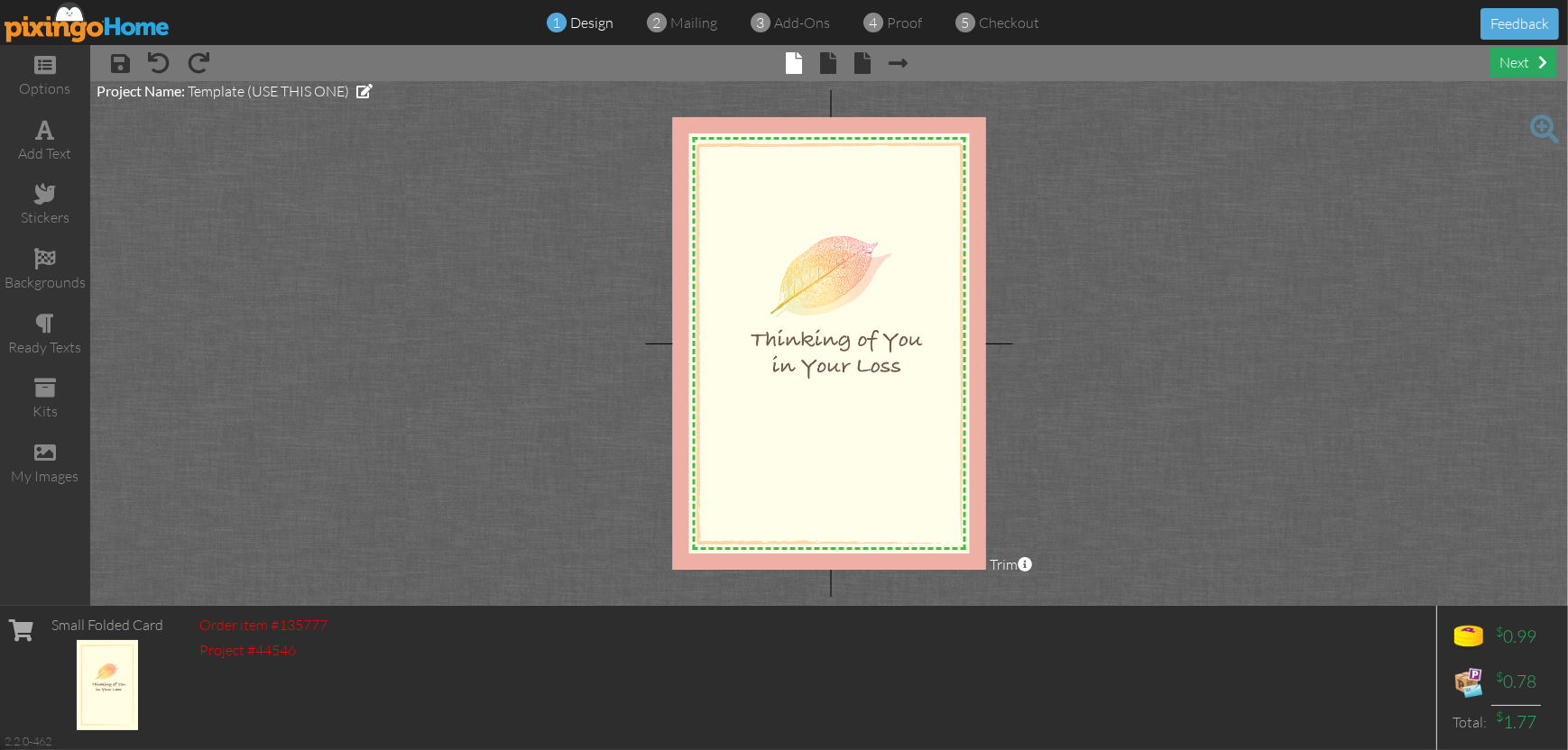
click at [1499, 66] on div "next" at bounding box center [1523, 63] width 66 height 30
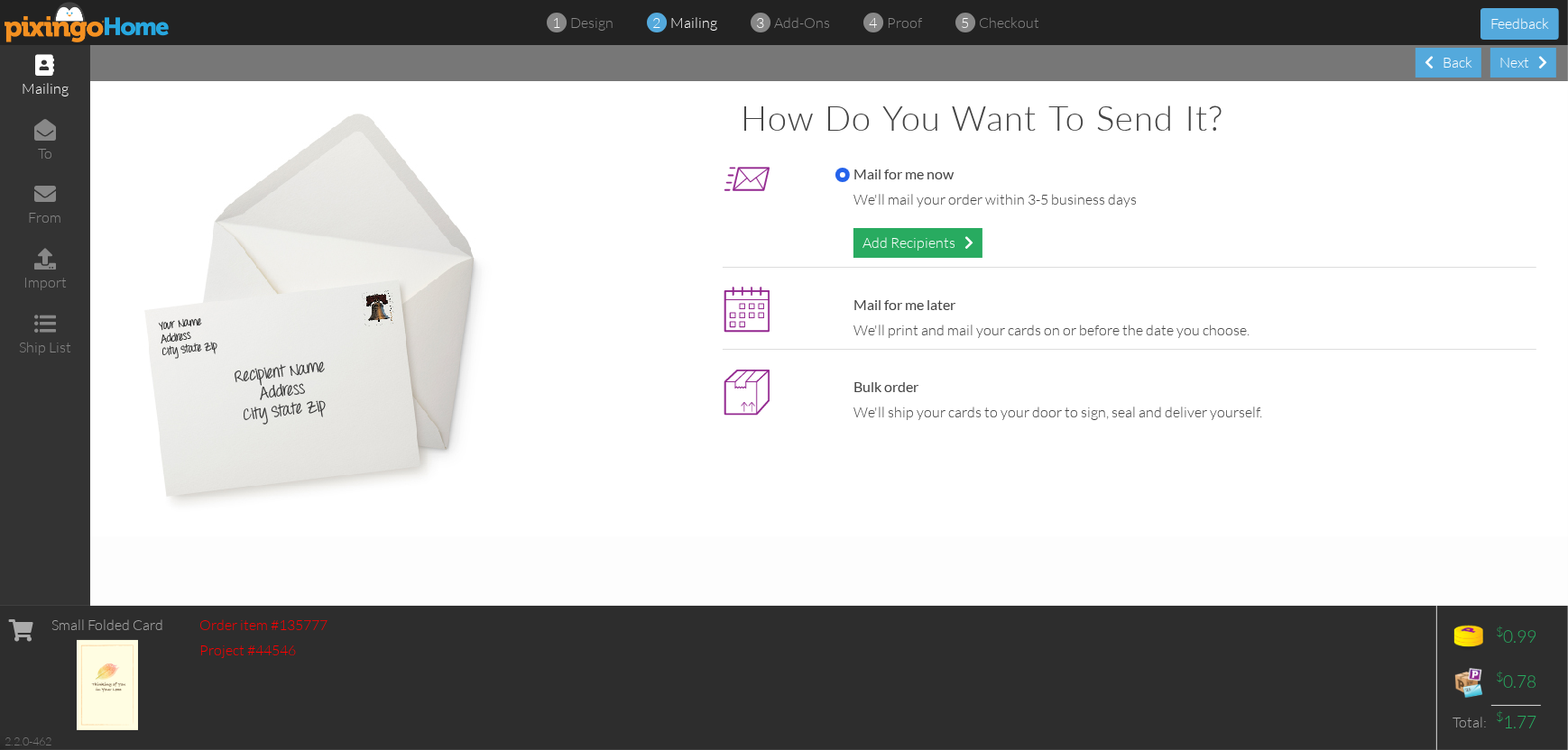
click at [930, 230] on div "Add Recipients" at bounding box center [917, 243] width 129 height 30
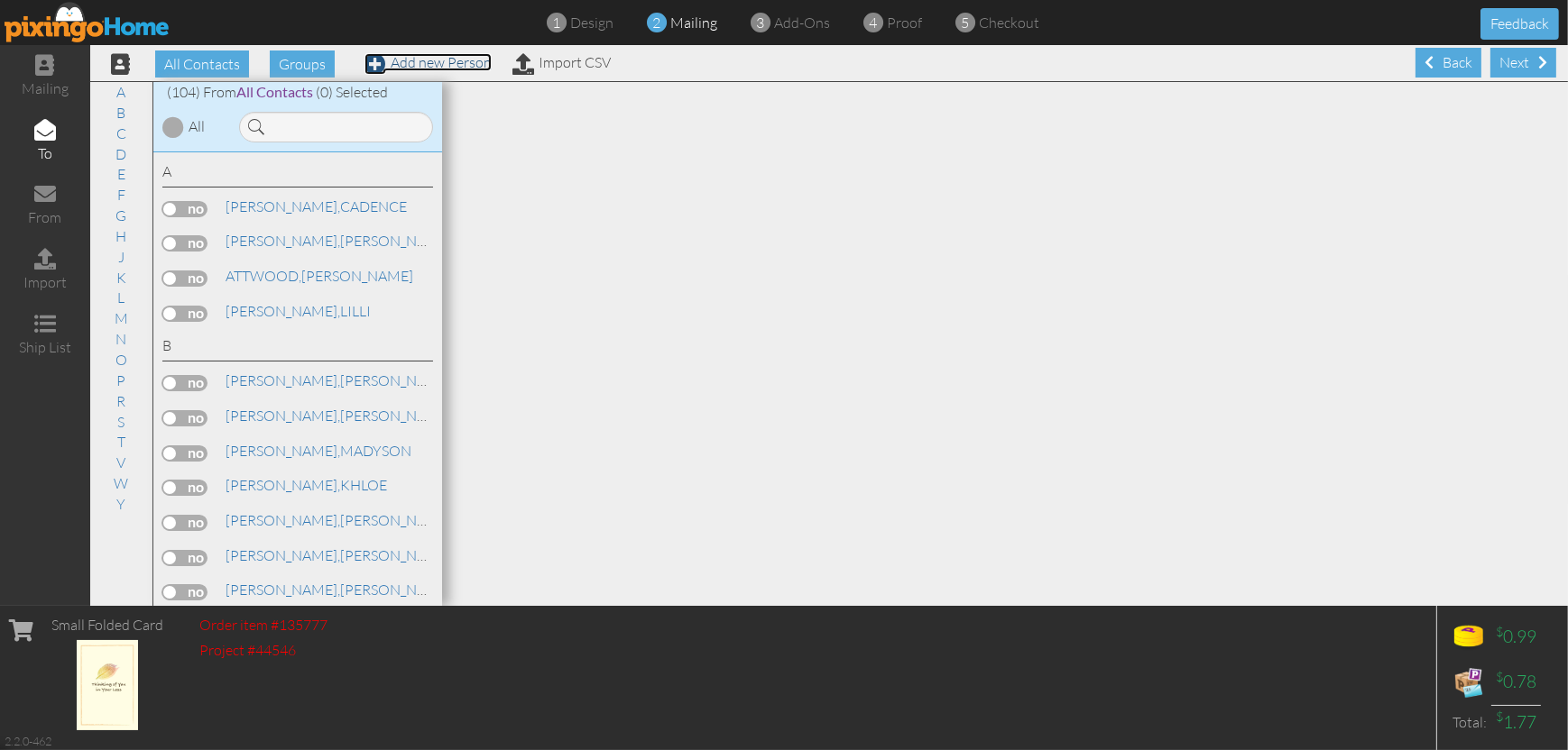
click at [423, 66] on link "Add new Person" at bounding box center [427, 62] width 127 height 18
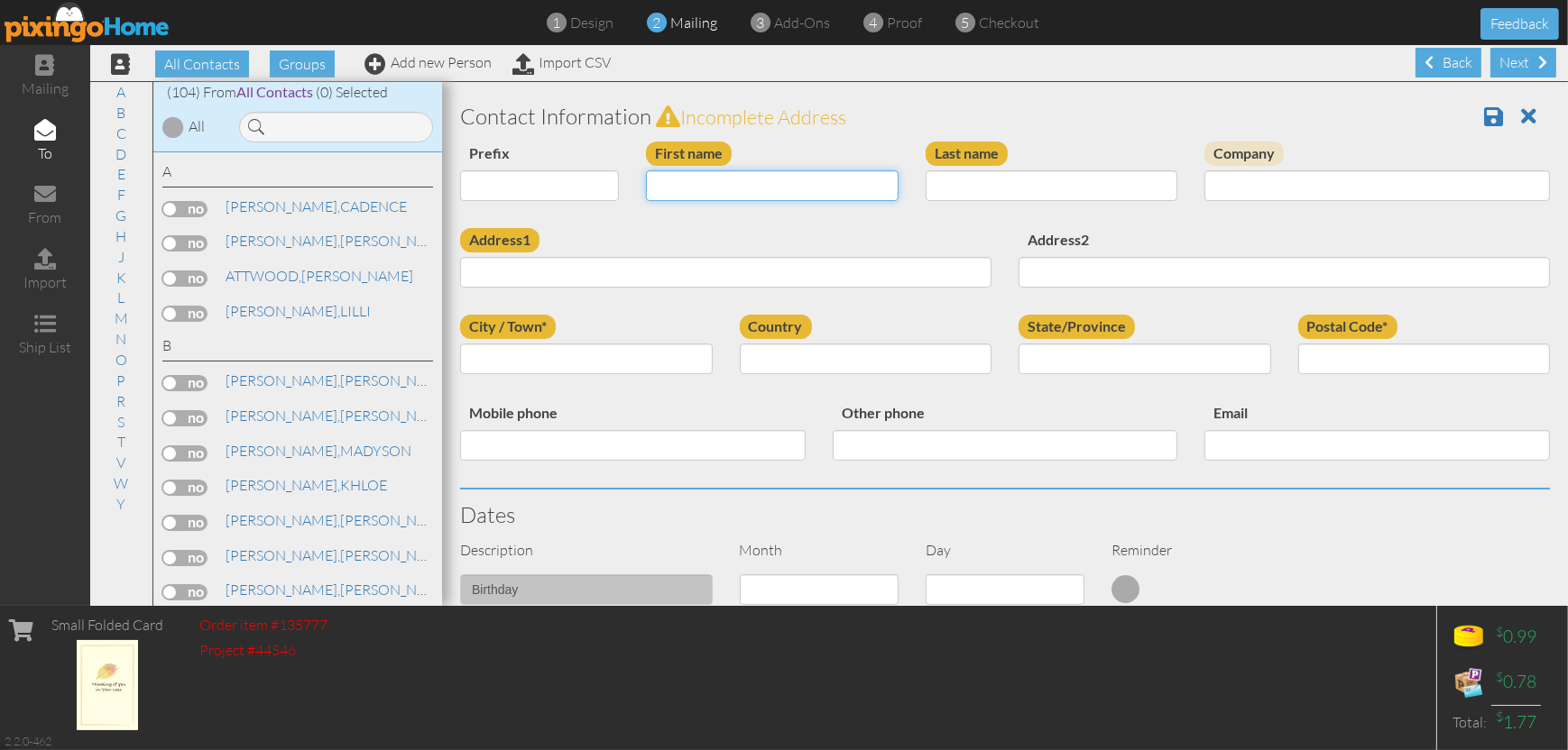
click at [686, 184] on input "First name" at bounding box center [772, 186] width 253 height 31
type input "m"
type input "MICHELE"
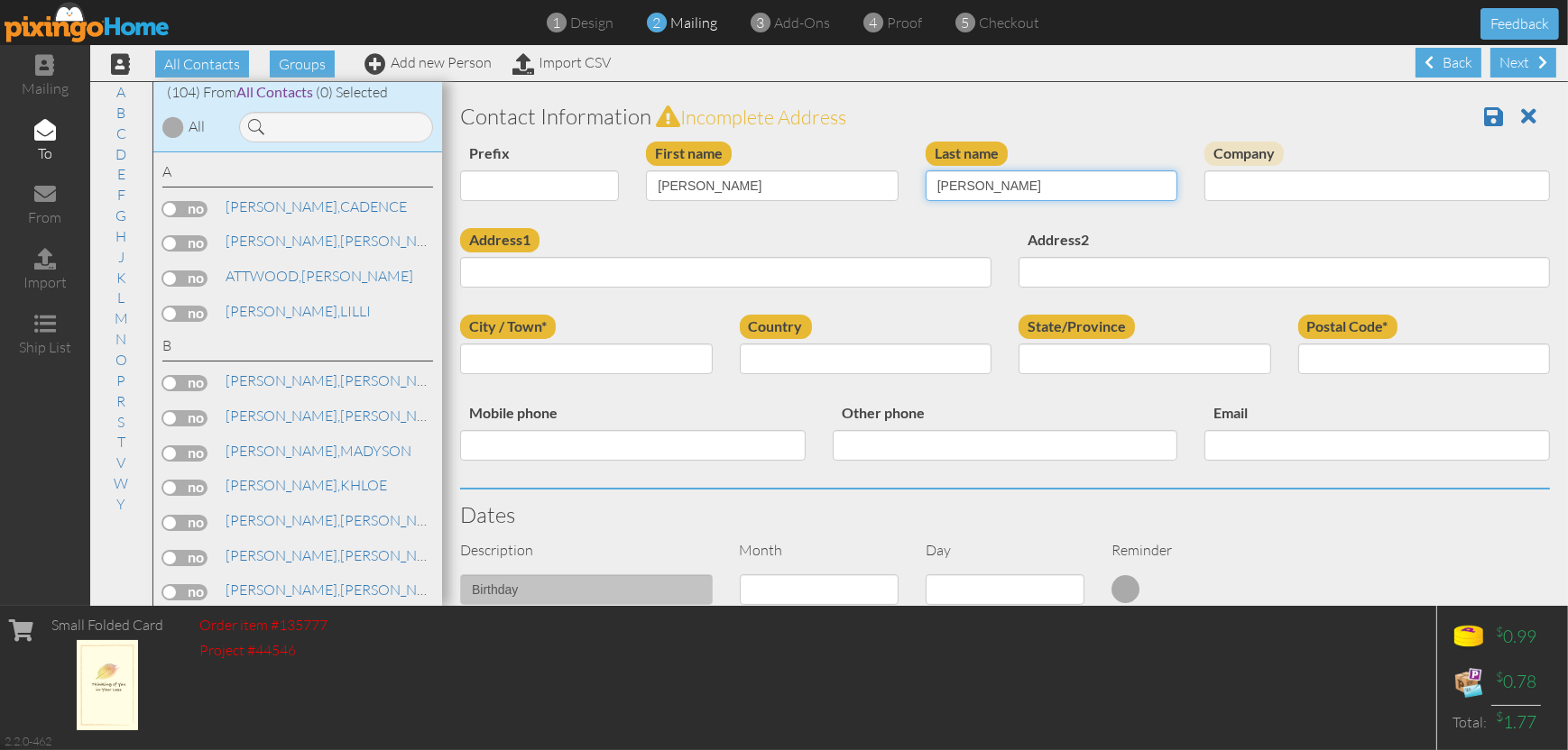
type input "JOLICOEUR"
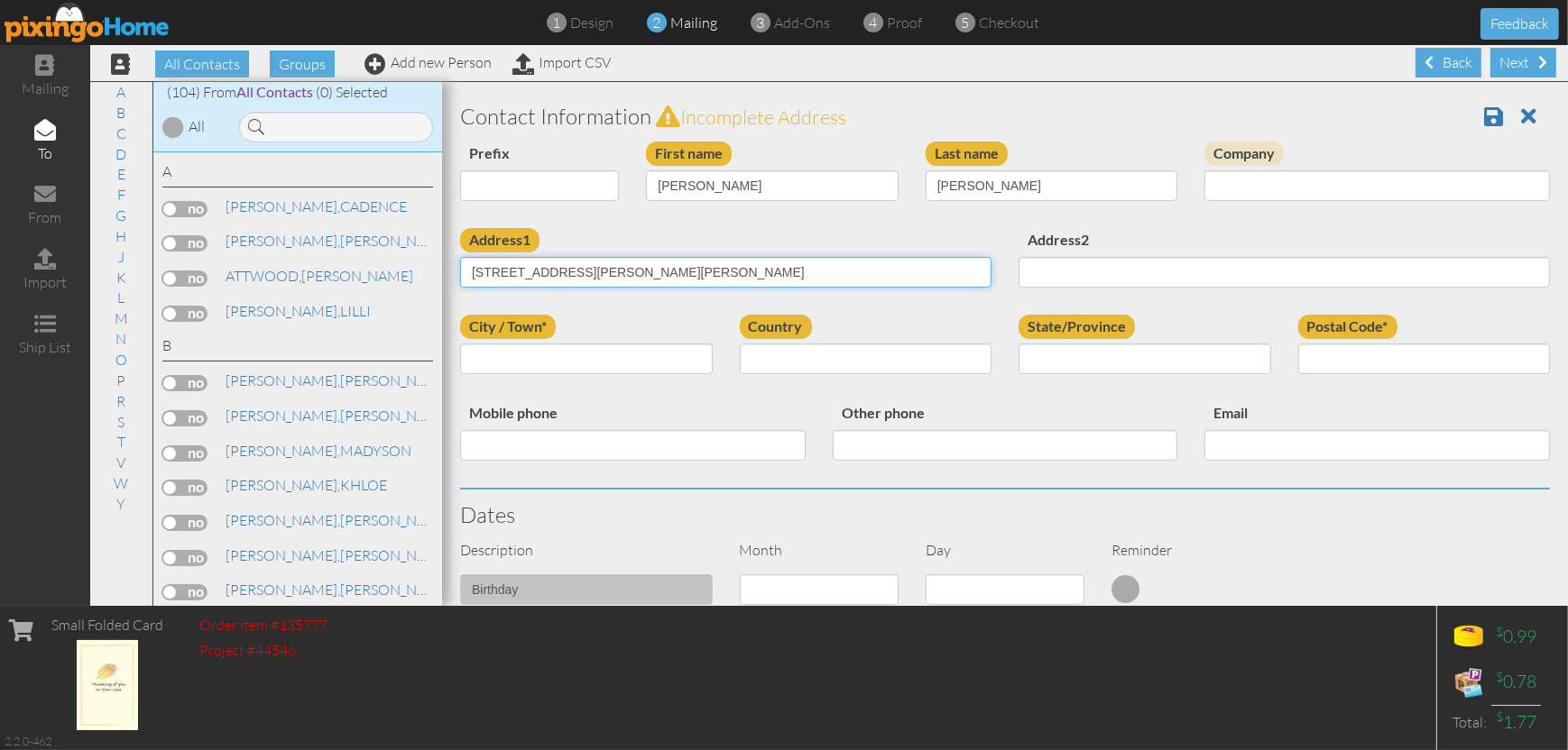
type input "180 CROWELL HILL RD"
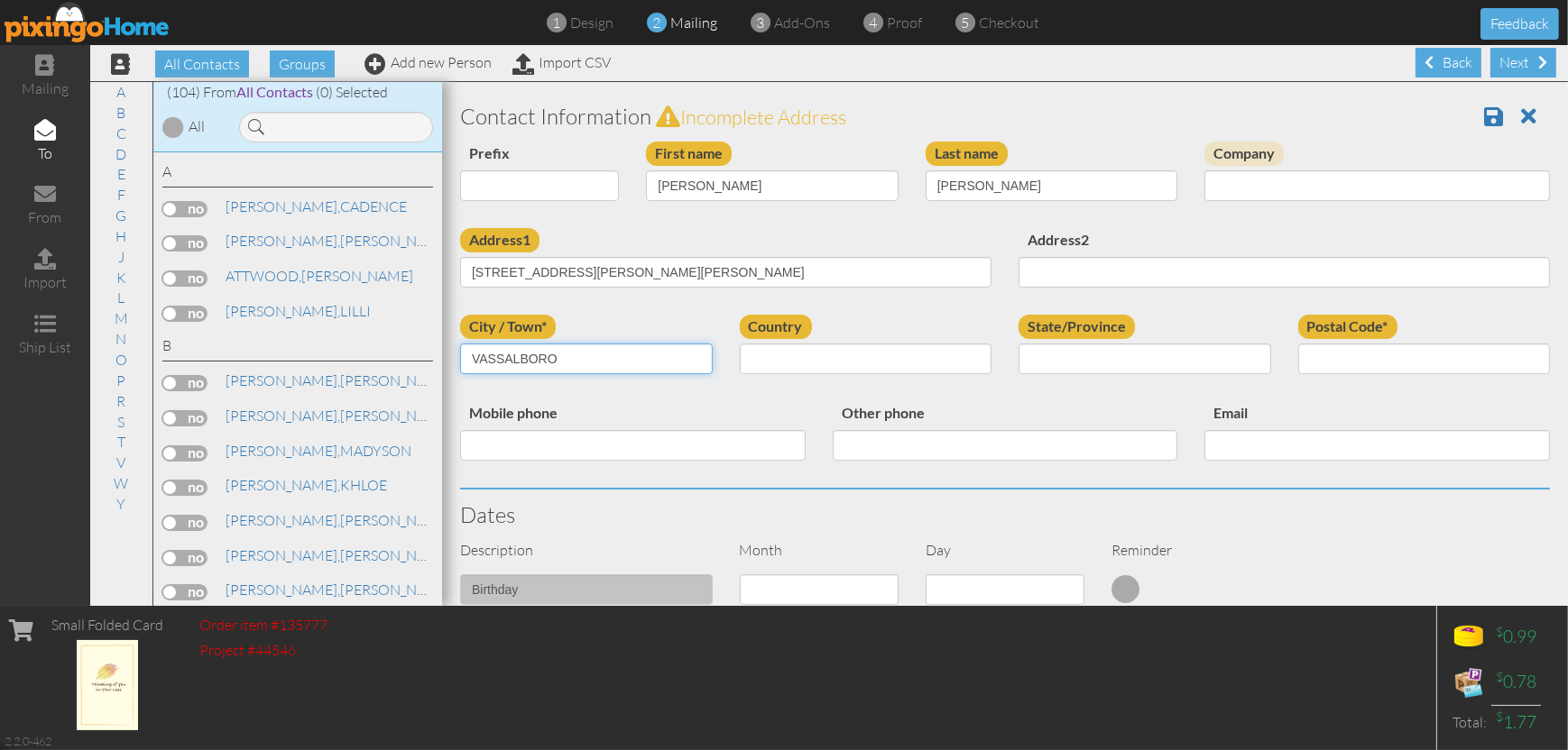
type input "VASSALBORO"
select select "object:4345"
select select "object:4615"
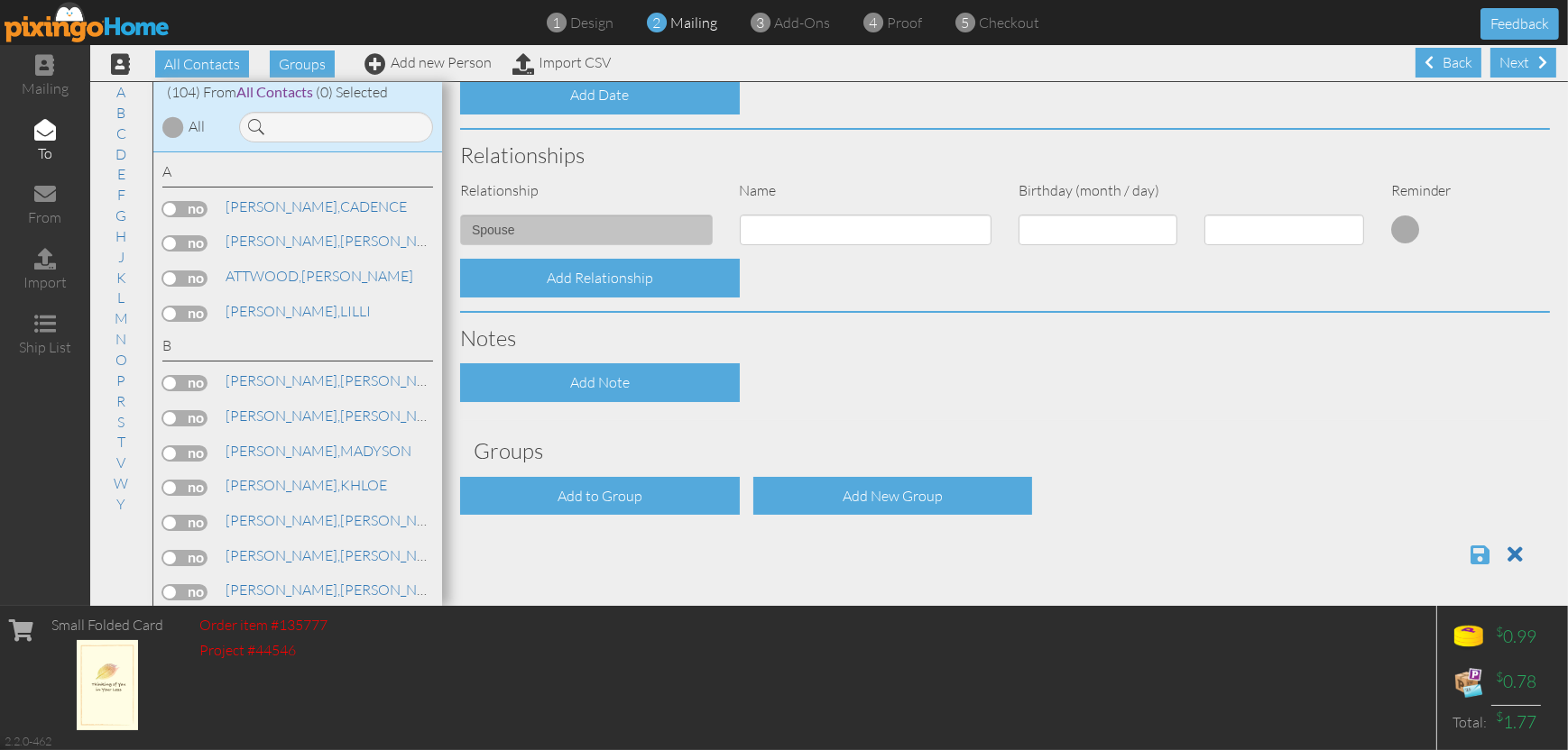
type input "04989"
click at [1470, 556] on span at bounding box center [1480, 554] width 19 height 22
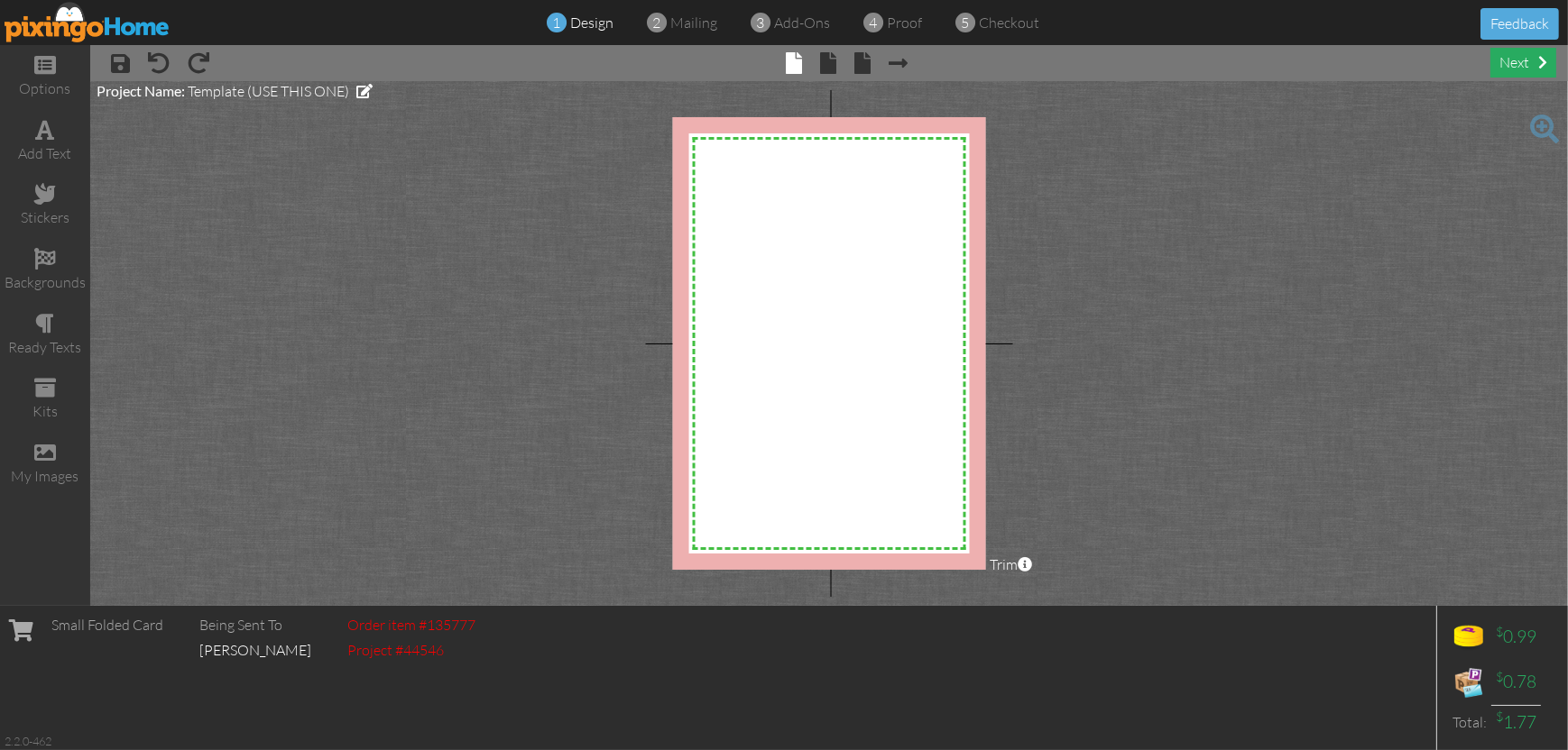
click at [1534, 62] on div "next" at bounding box center [1523, 63] width 66 height 30
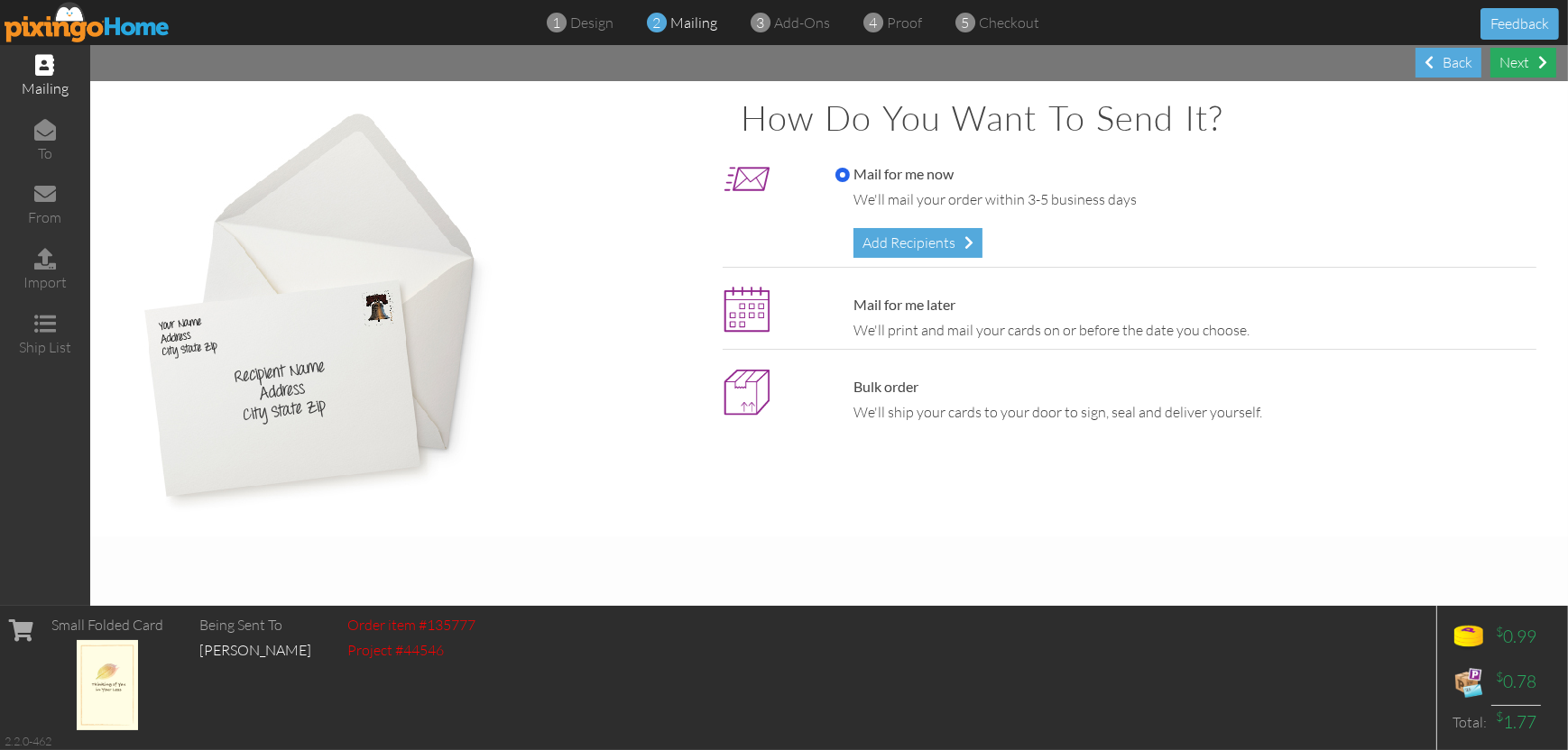
click at [1530, 69] on div "Next" at bounding box center [1523, 63] width 66 height 30
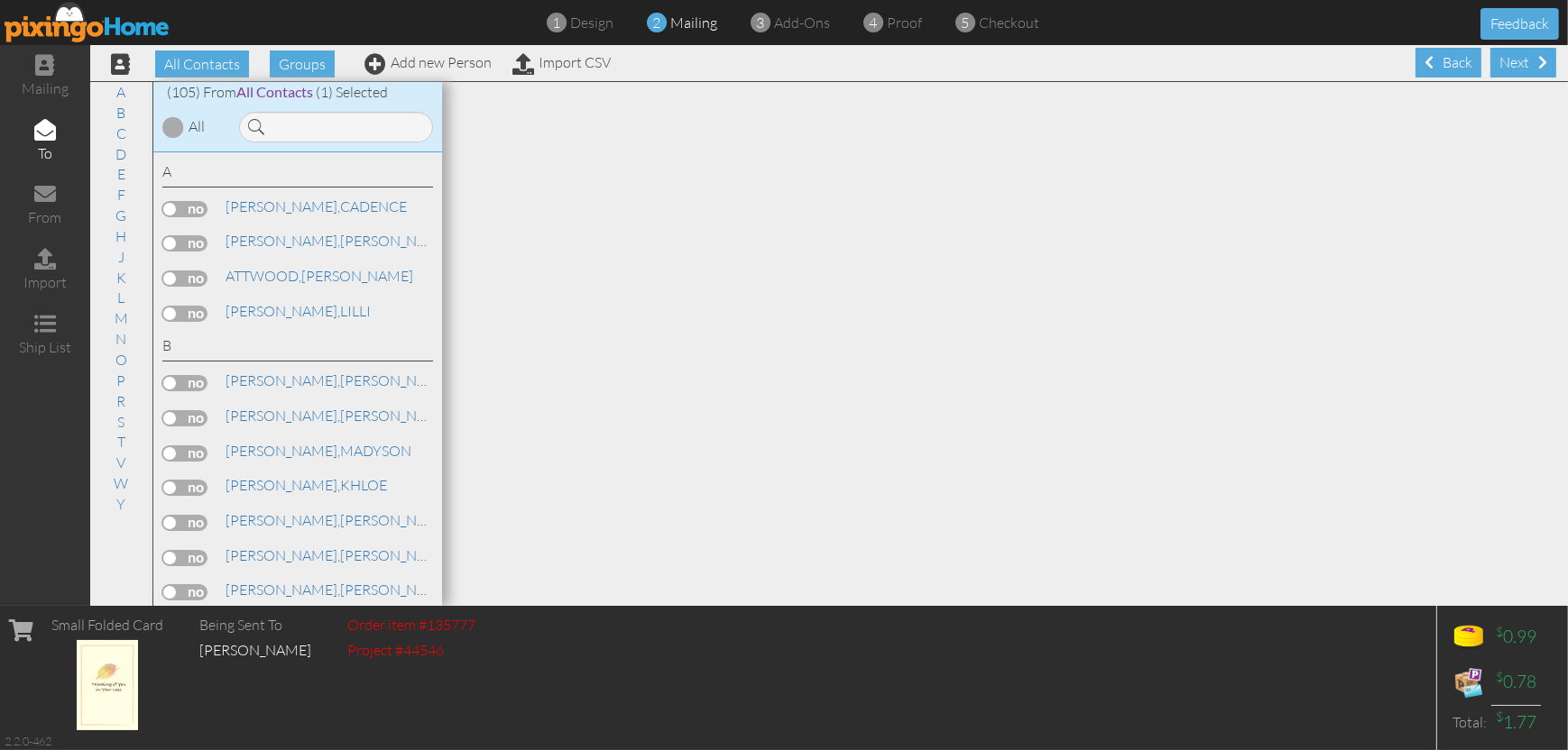
click at [1530, 69] on div "Next" at bounding box center [1523, 63] width 66 height 30
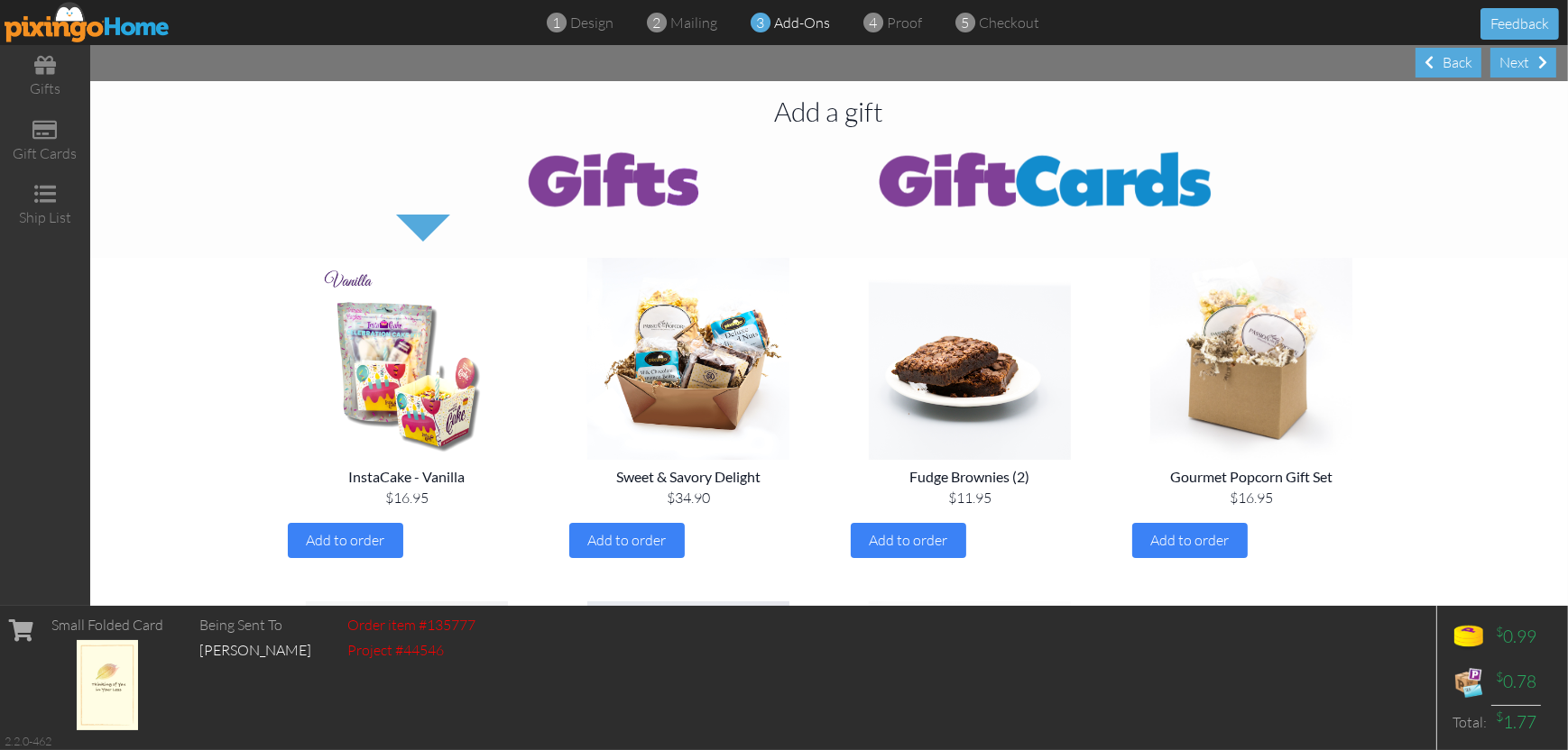
click at [1530, 69] on div "Next" at bounding box center [1523, 63] width 66 height 30
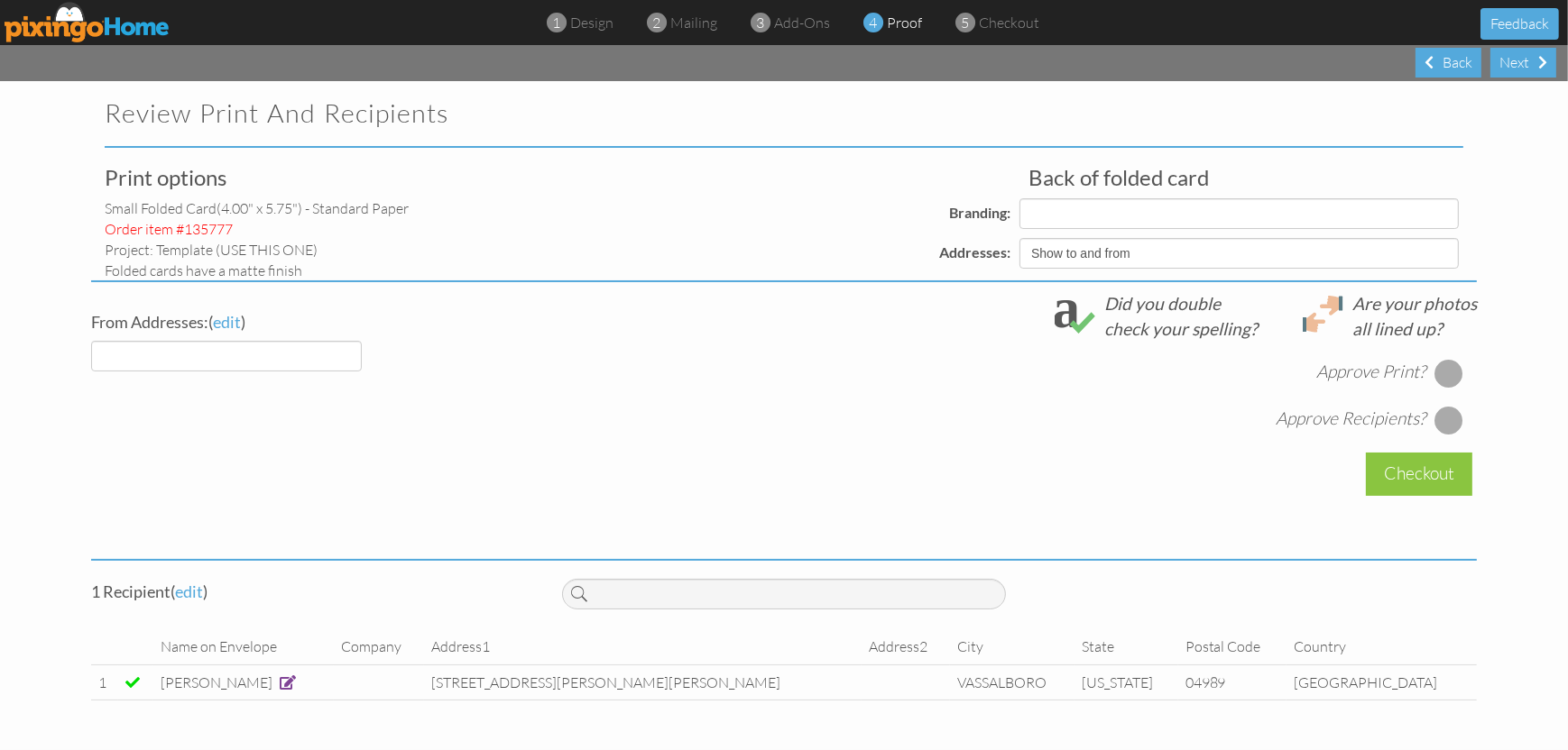
select select "object:1686"
select select "object:1684"
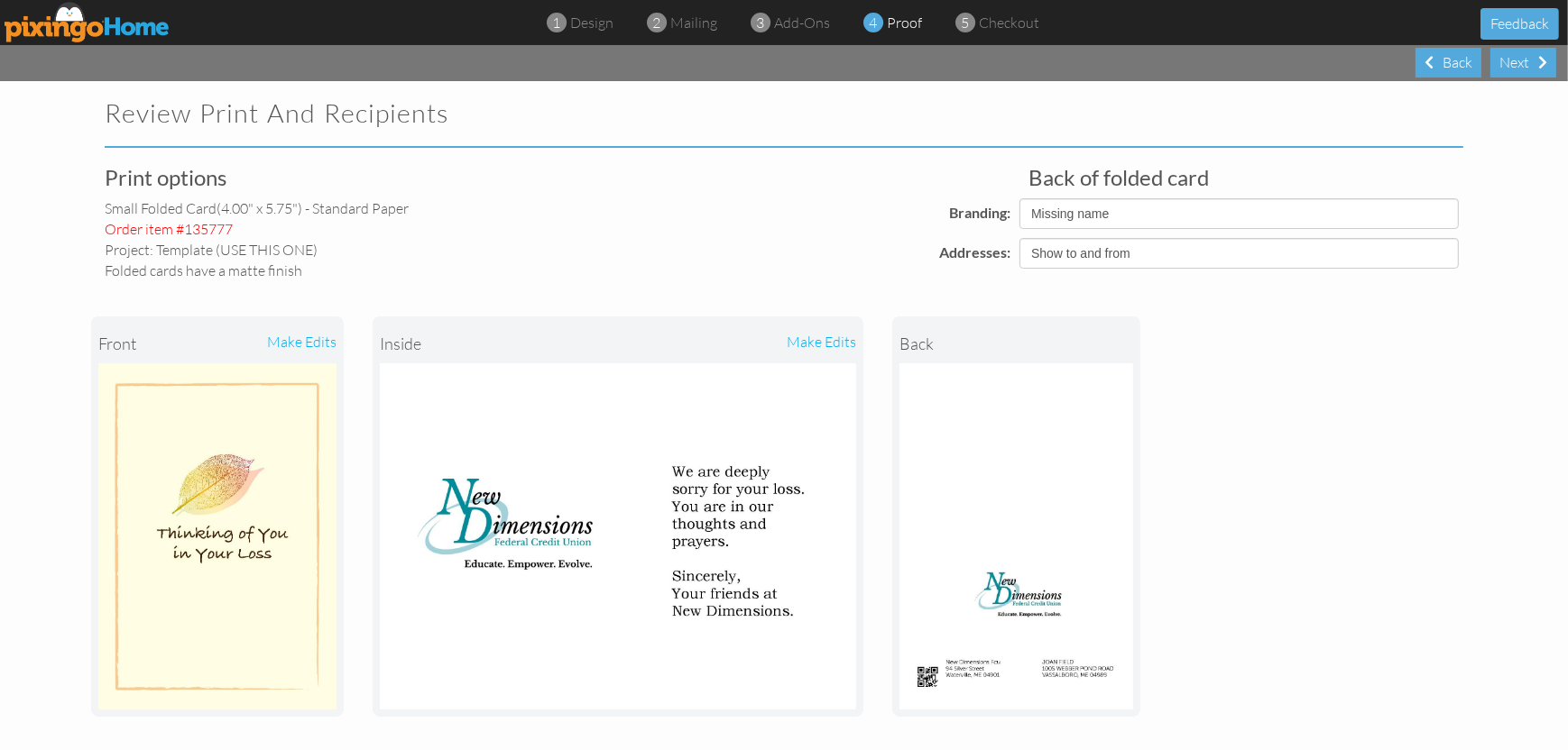
scroll to position [451, 0]
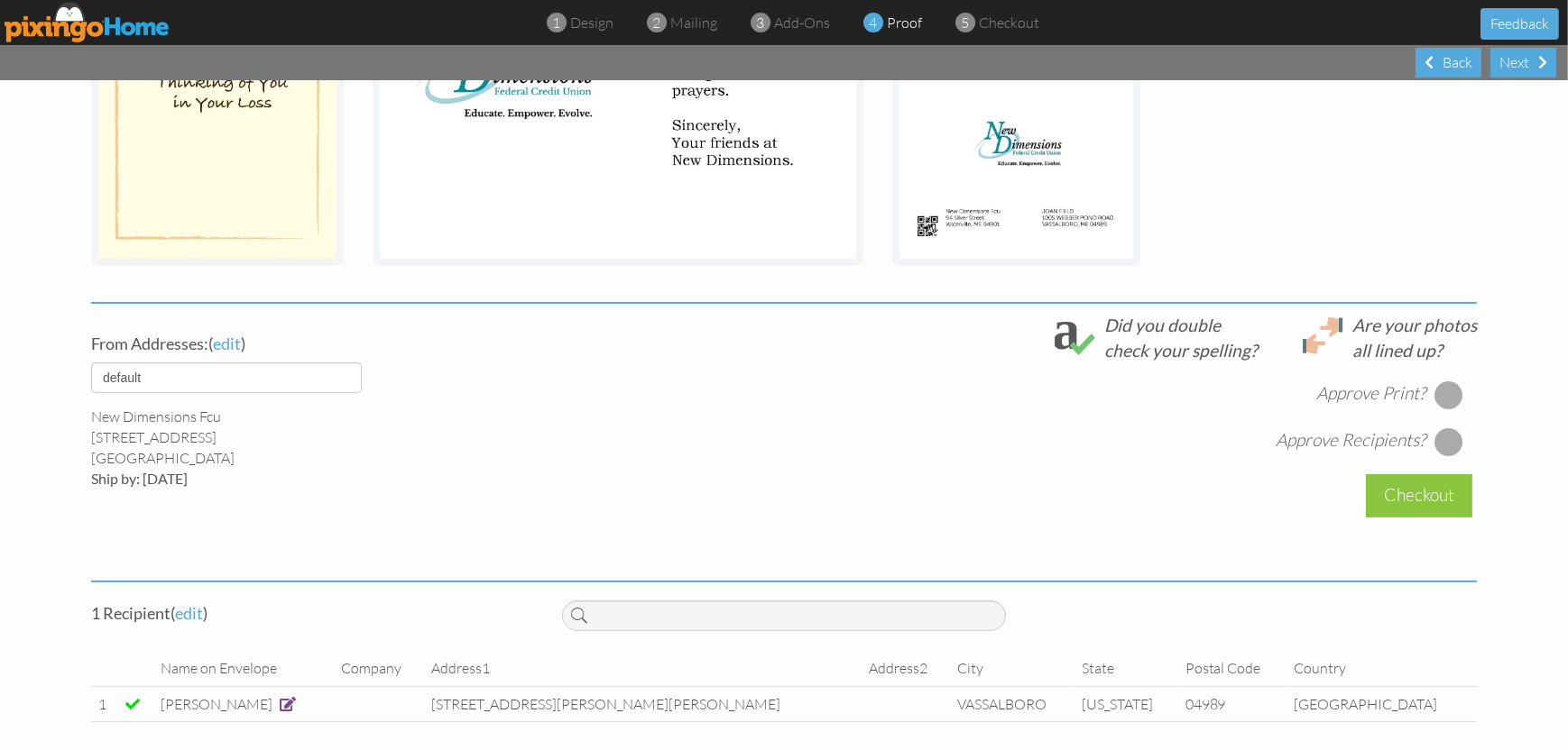
click at [1435, 387] on div at bounding box center [1449, 394] width 29 height 29
click at [1439, 437] on div at bounding box center [1449, 441] width 29 height 29
click at [1409, 497] on div "Checkout" at bounding box center [1419, 495] width 106 height 42
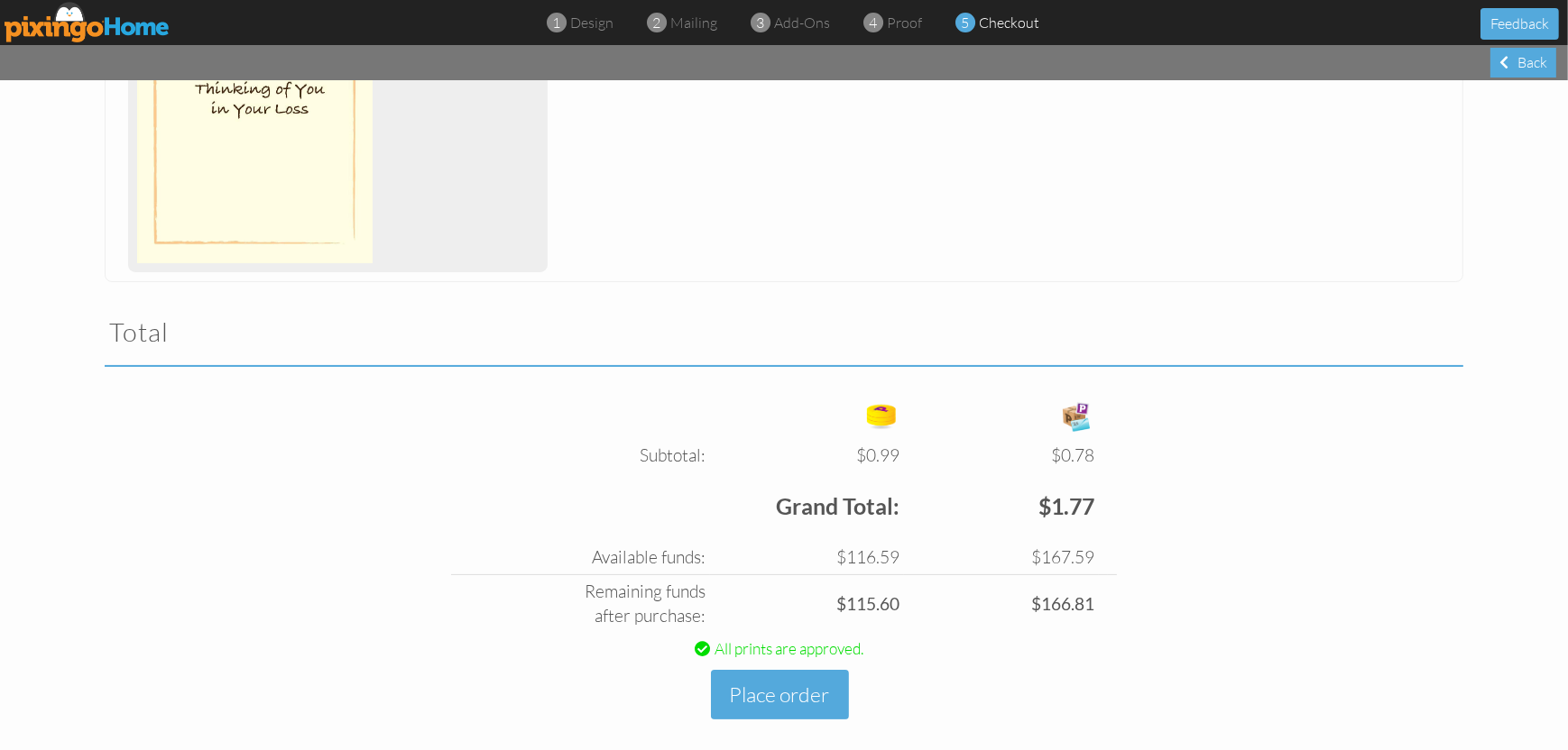
scroll to position [412, 0]
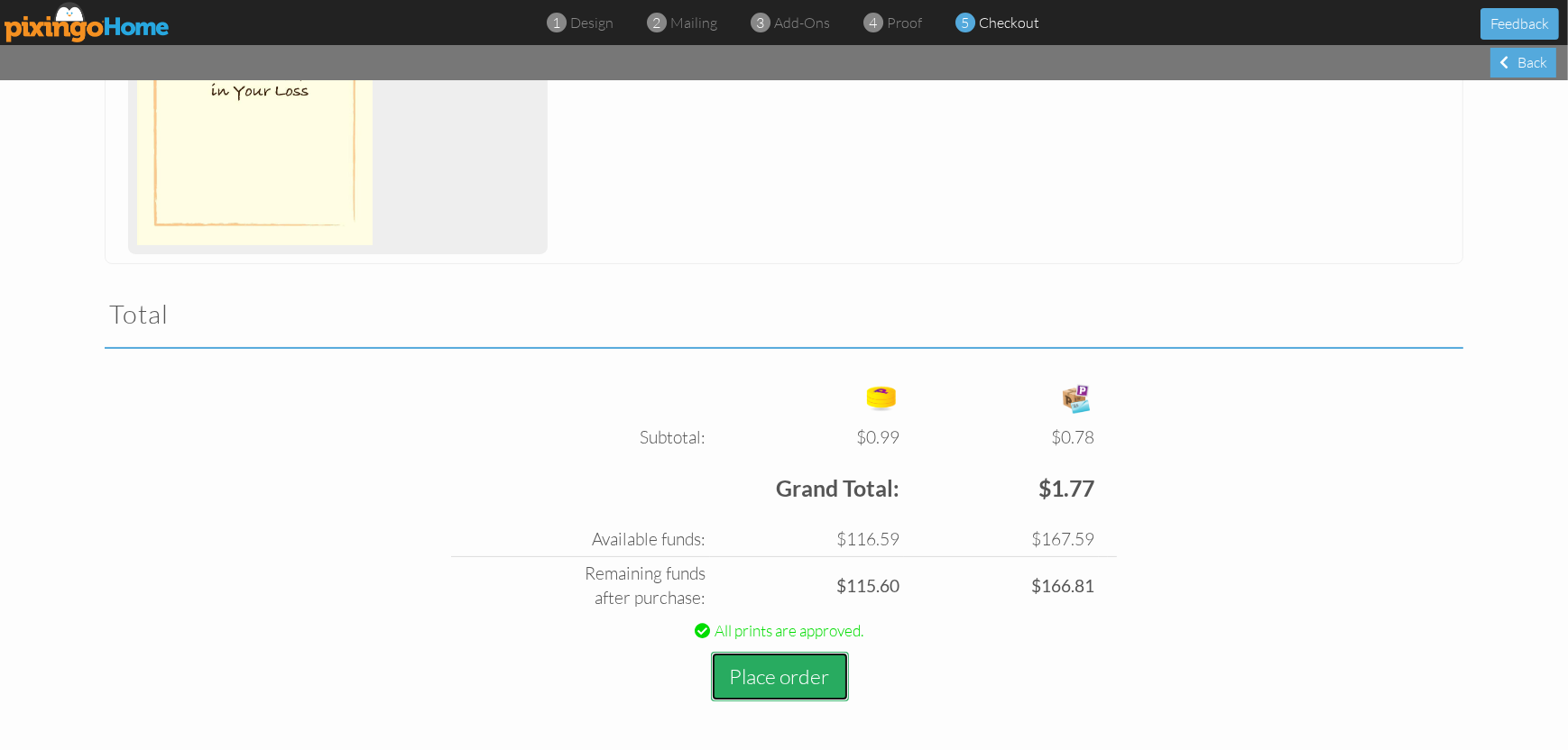
click at [780, 676] on button "Place order" at bounding box center [779, 677] width 138 height 50
